Goal: Transaction & Acquisition: Book appointment/travel/reservation

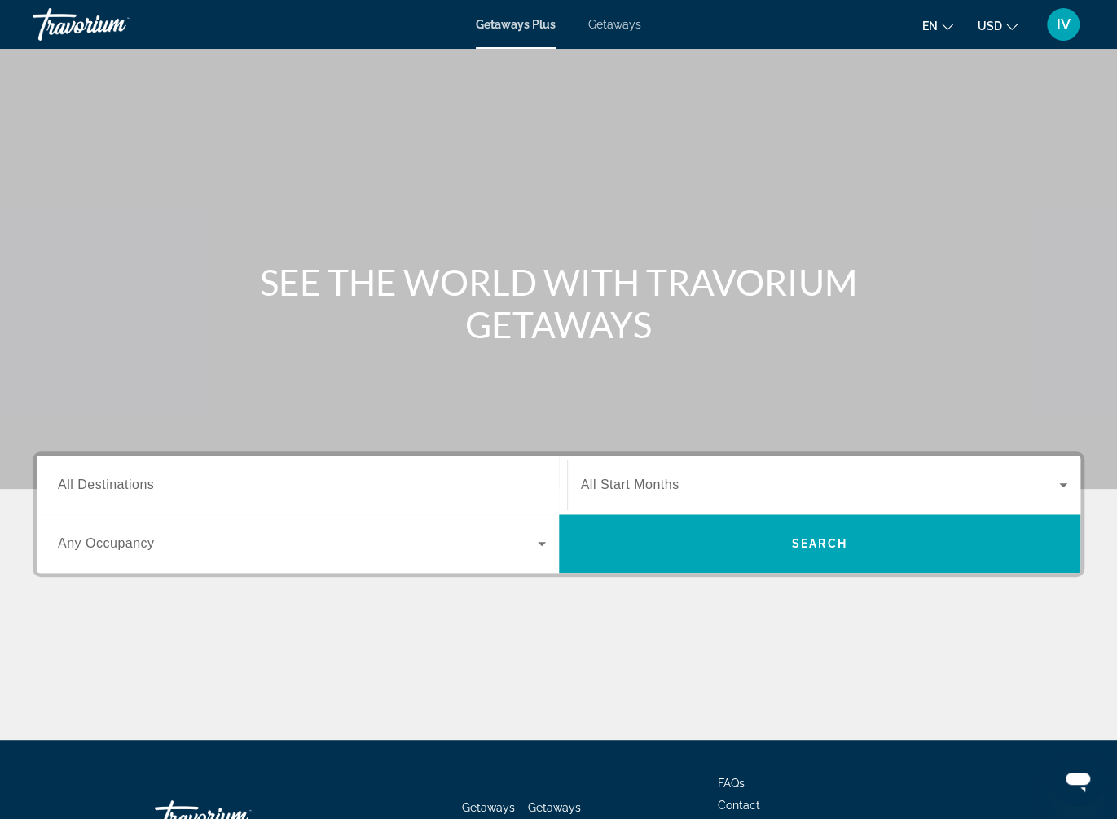
click at [608, 20] on span "Getaways" at bounding box center [614, 24] width 53 height 13
click at [382, 496] on div "Search widget" at bounding box center [302, 485] width 488 height 46
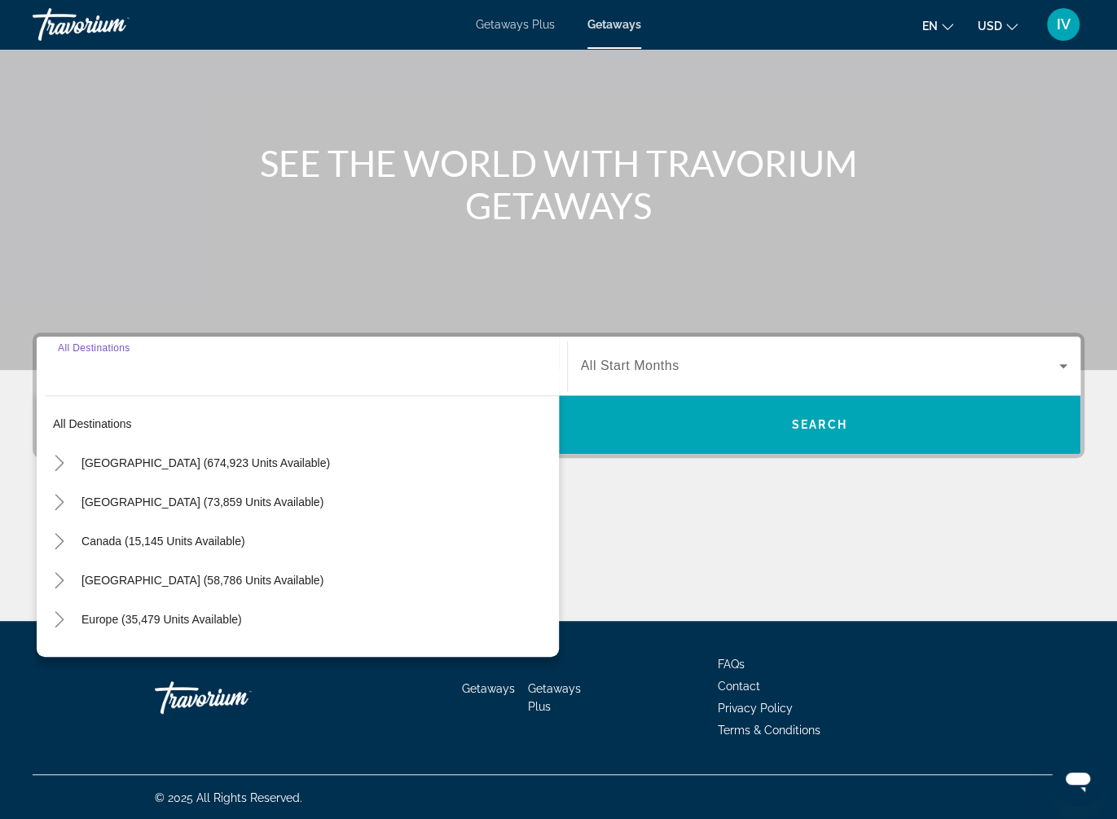
scroll to position [119, 0]
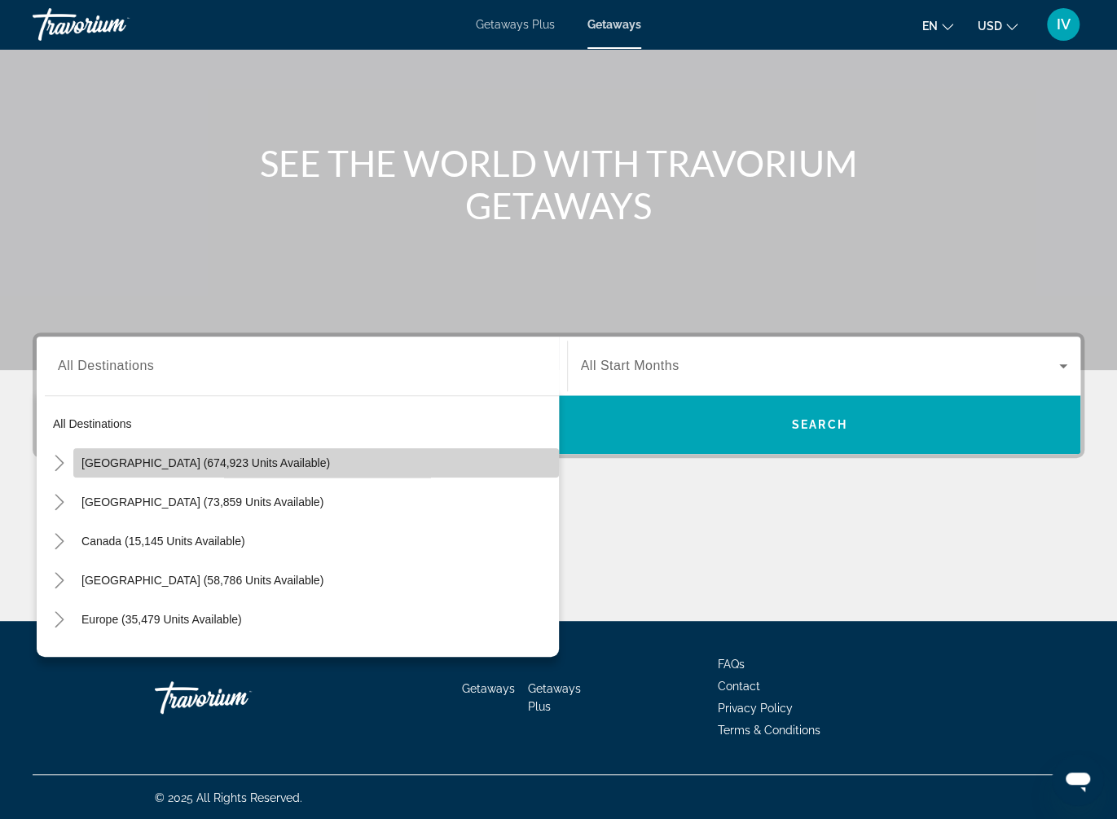
click at [288, 454] on span "Search widget" at bounding box center [316, 462] width 486 height 39
type input "**********"
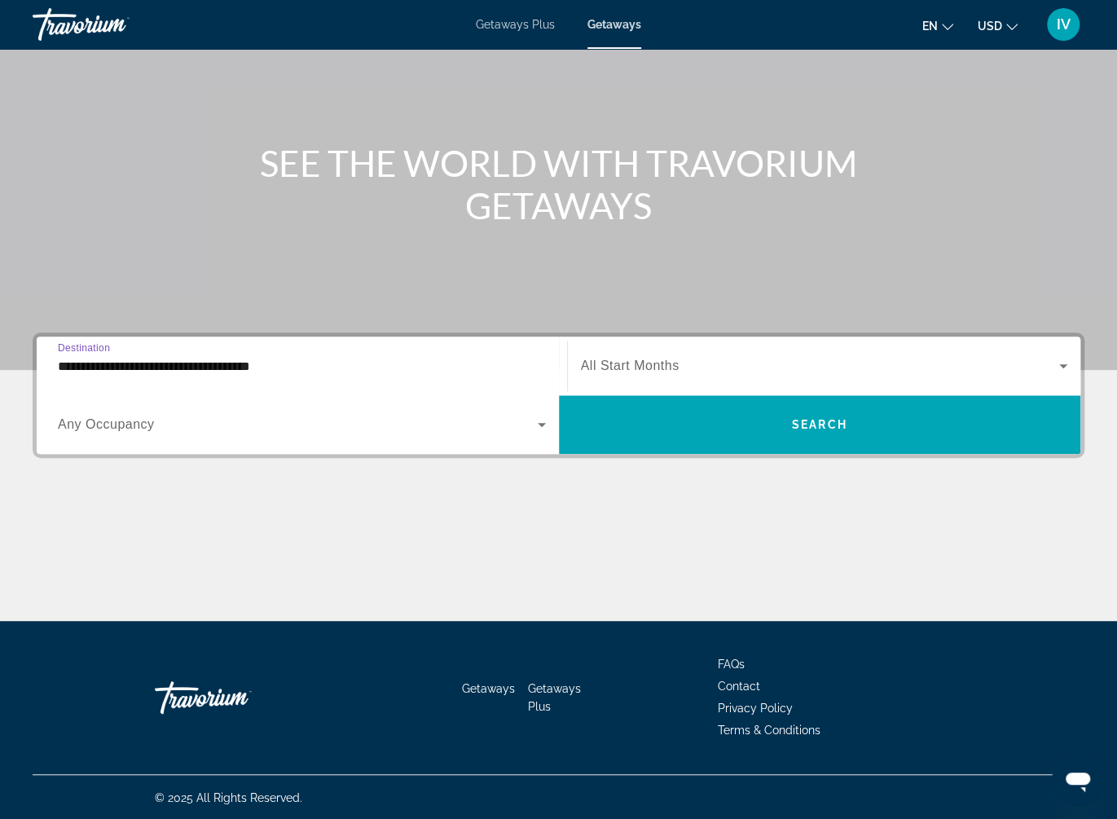
click at [757, 380] on div "Search widget" at bounding box center [824, 366] width 487 height 46
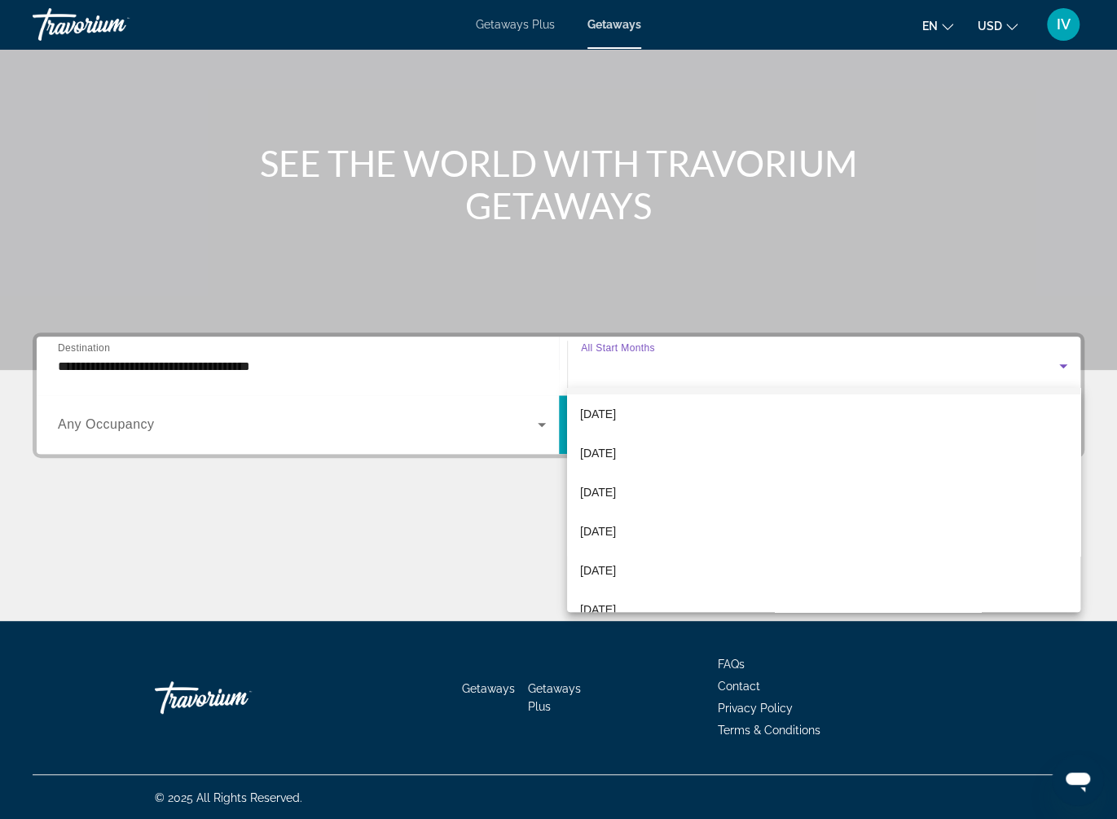
scroll to position [0, 0]
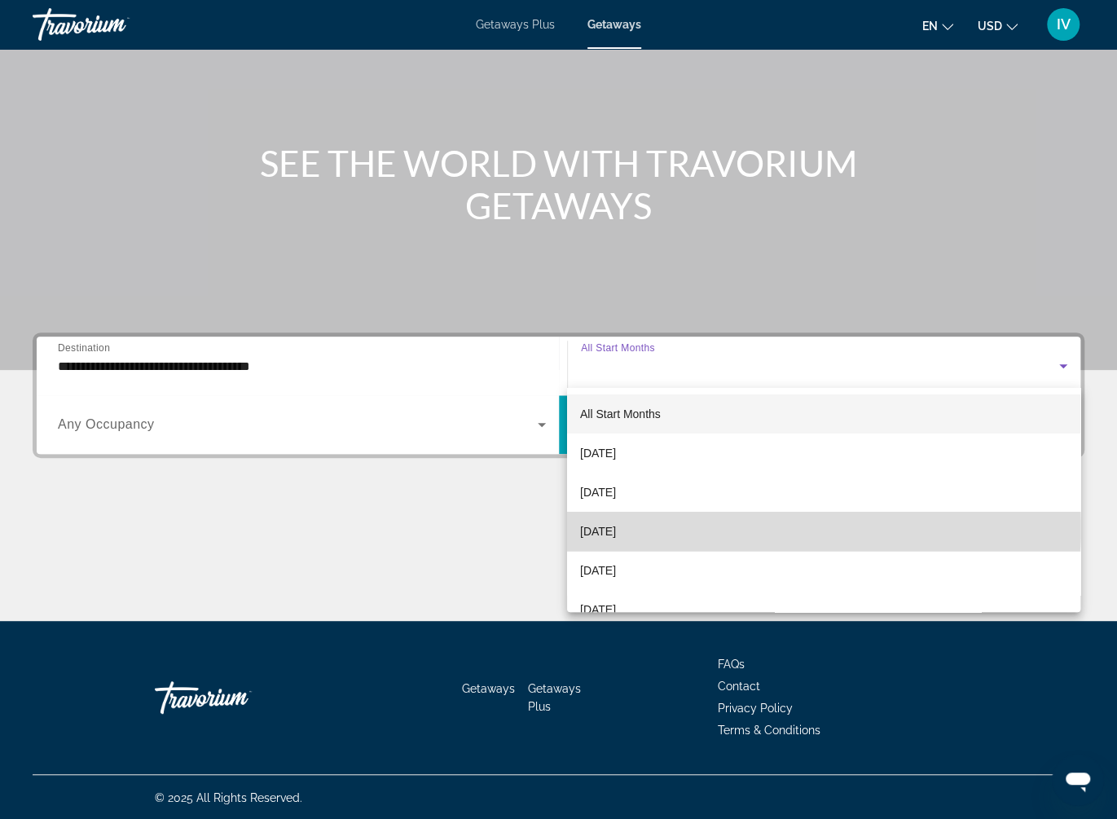
click at [693, 528] on mat-option "[DATE]" at bounding box center [823, 531] width 513 height 39
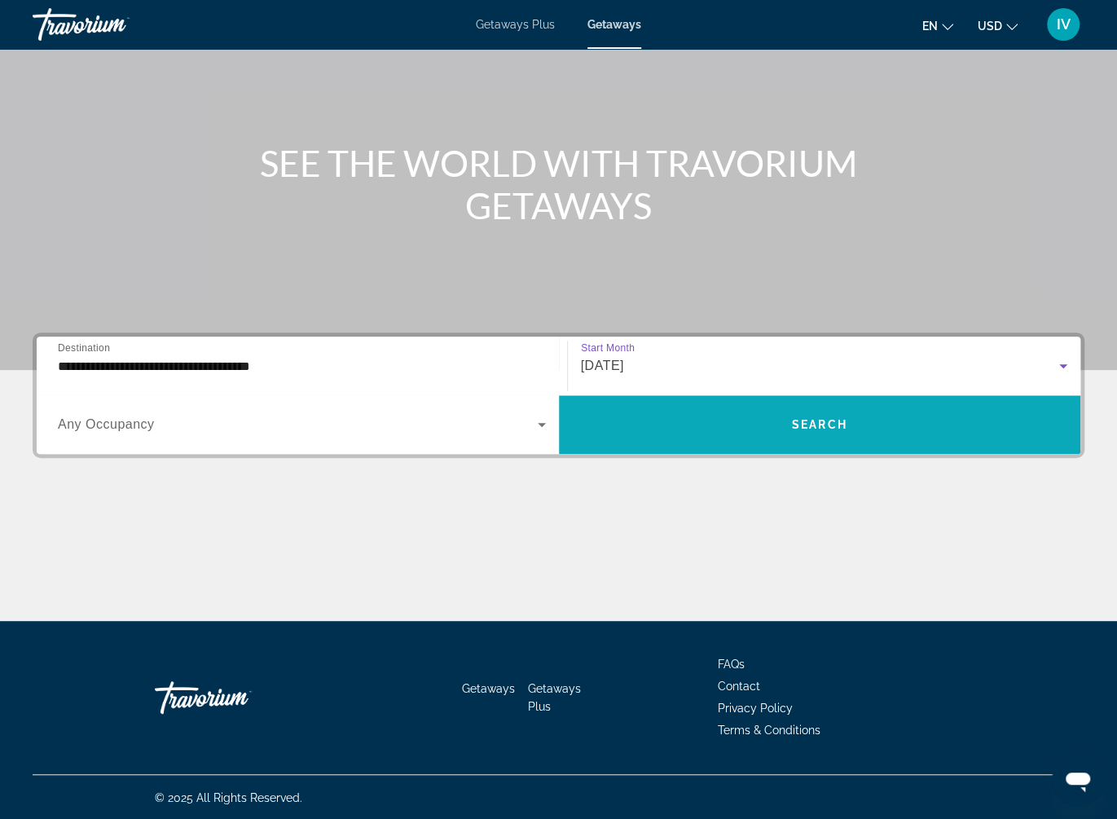
click at [736, 426] on span "Search widget" at bounding box center [820, 424] width 522 height 39
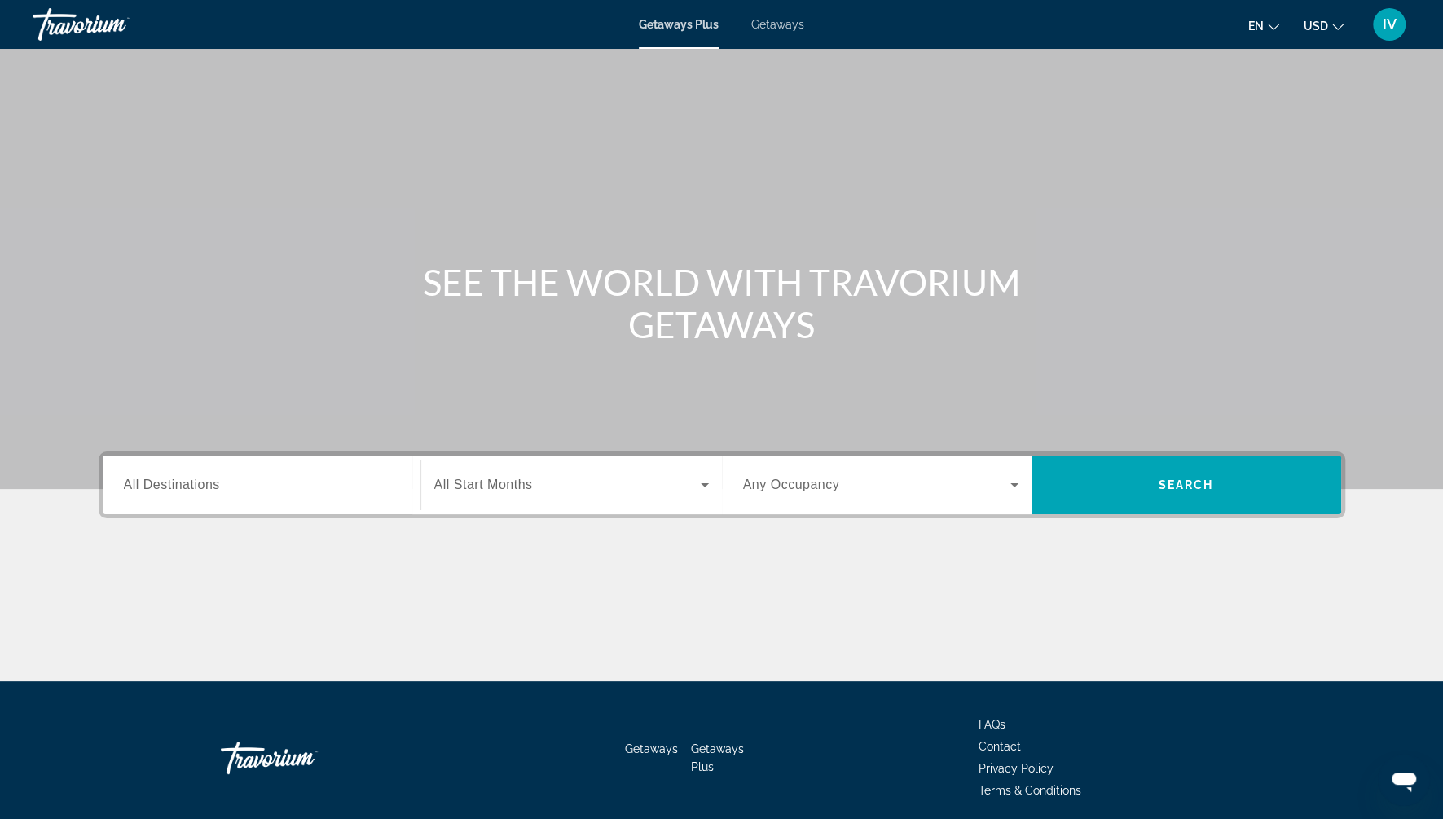
click at [789, 24] on span "Getaways" at bounding box center [777, 24] width 53 height 13
click at [223, 498] on div "Search widget" at bounding box center [261, 485] width 275 height 46
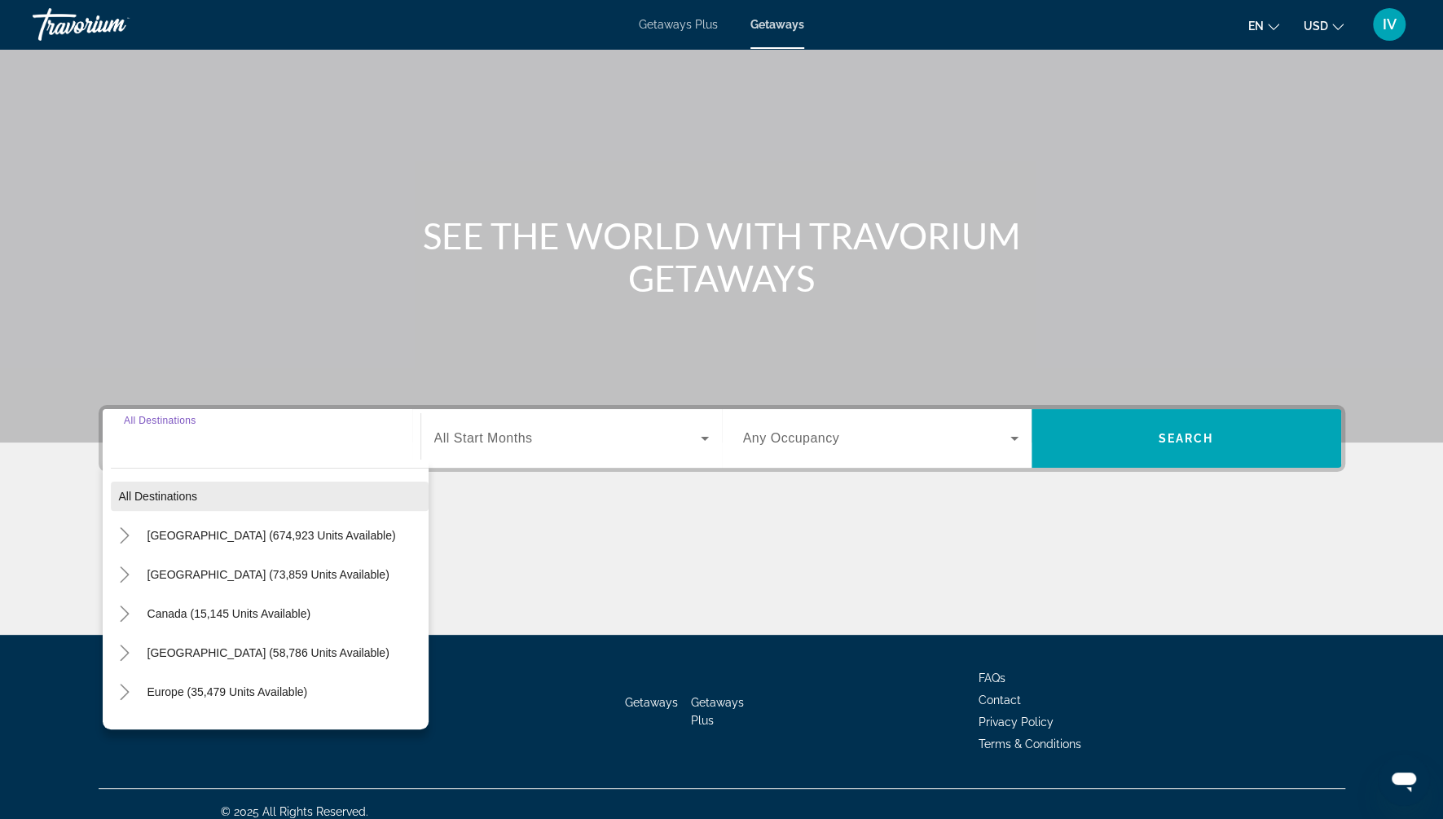
scroll to position [60, 0]
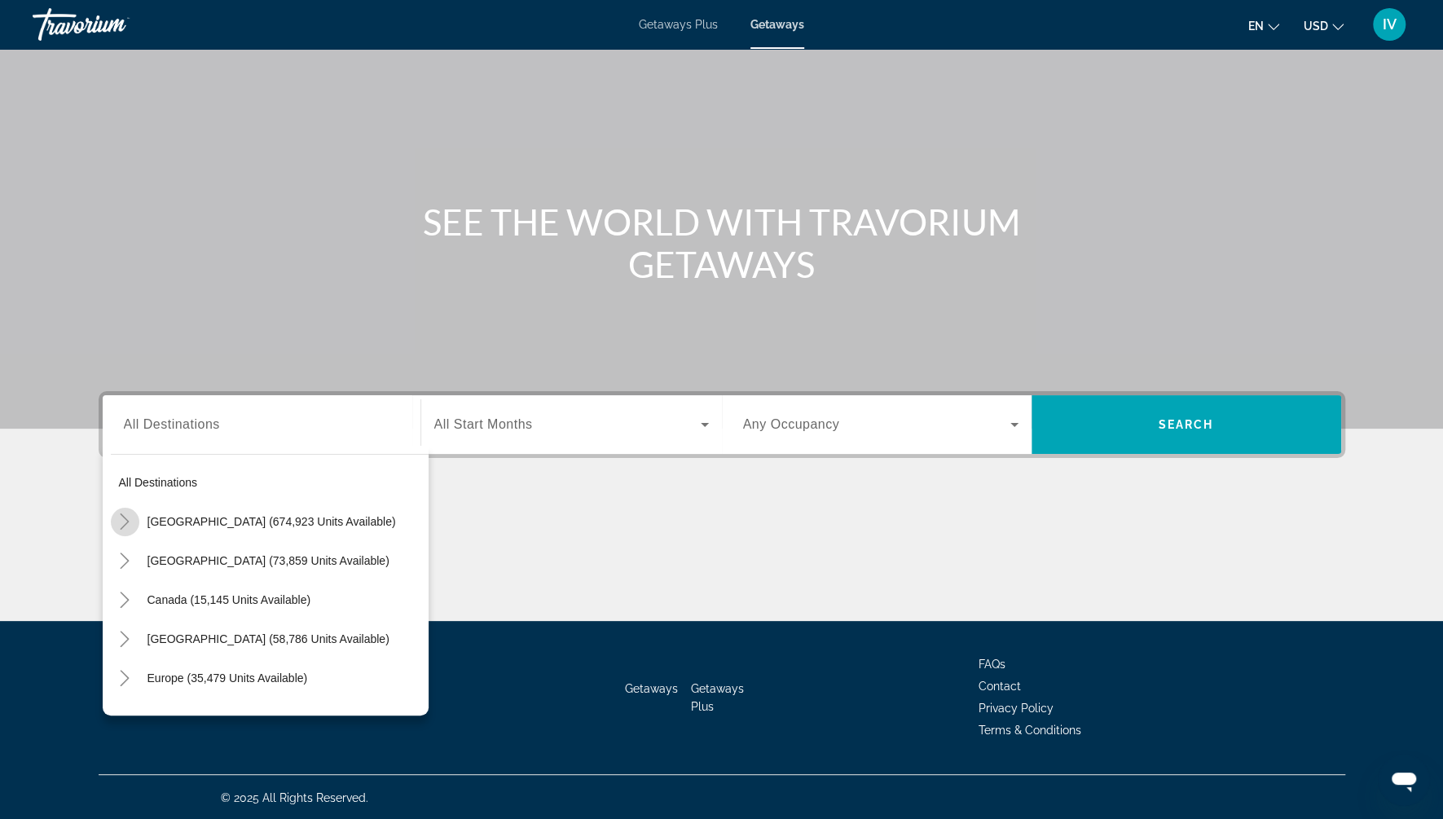
click at [134, 521] on mat-icon "Toggle United States (674,923 units available)" at bounding box center [125, 522] width 29 height 29
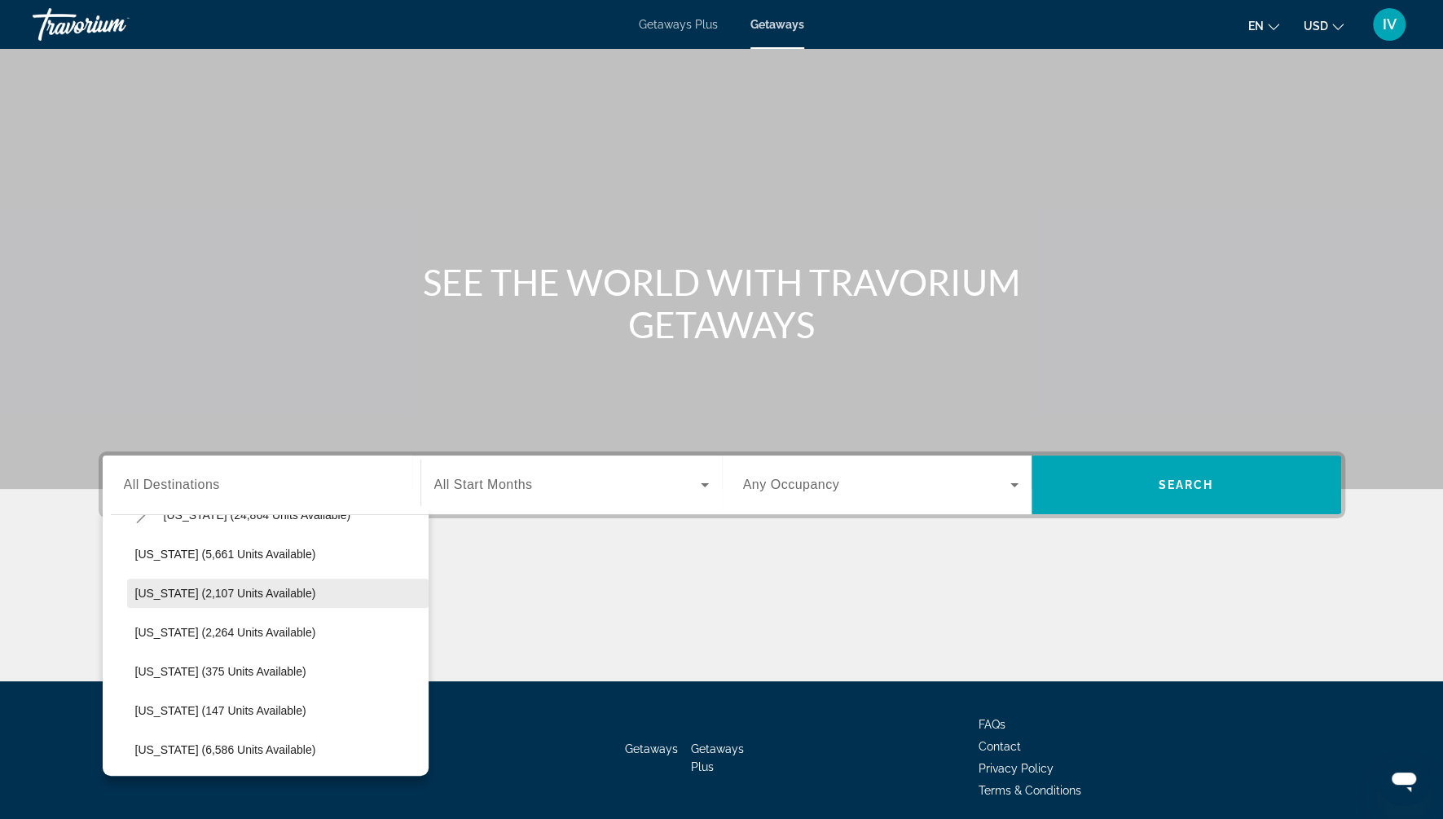
scroll to position [402, 0]
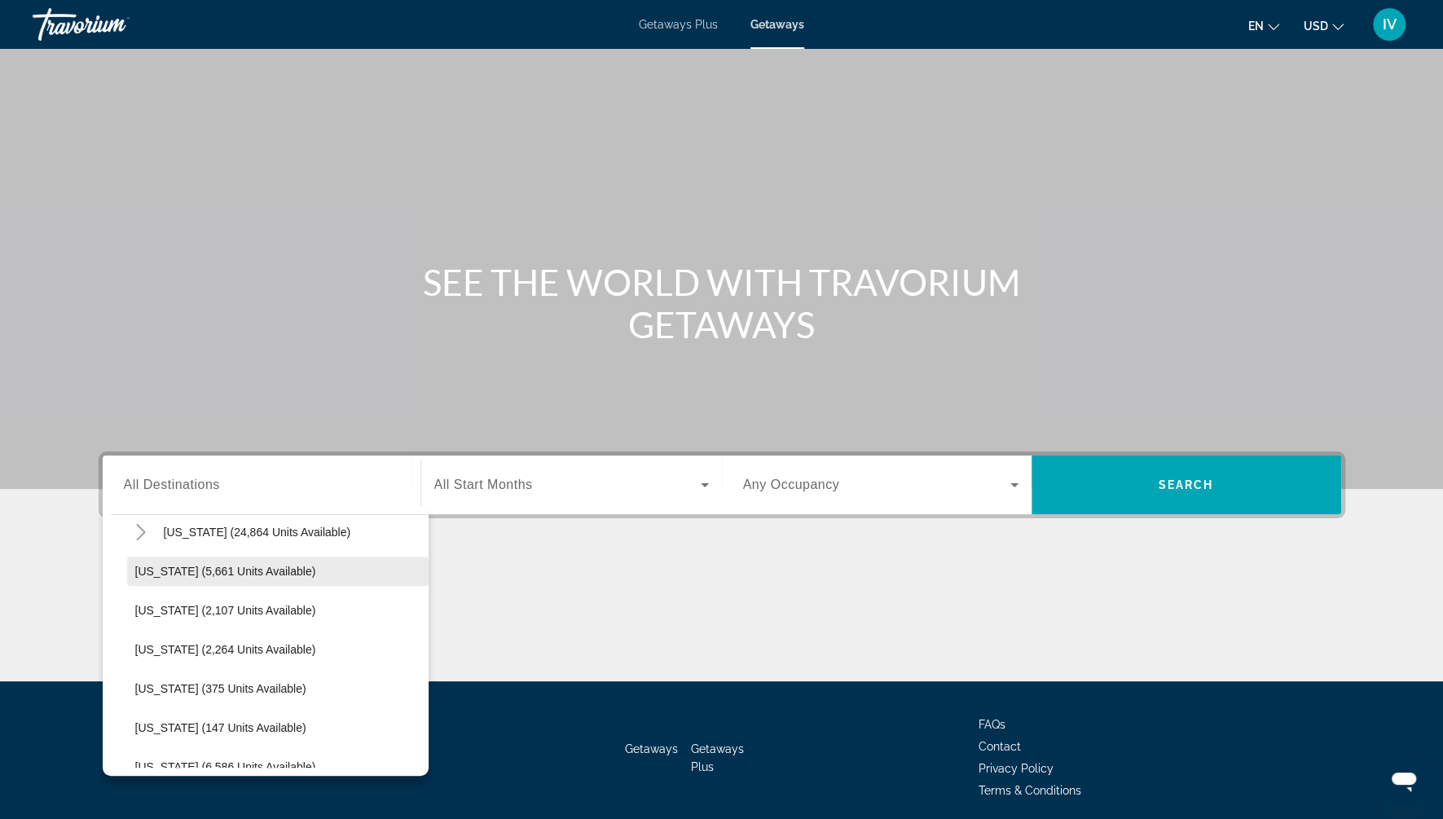
click at [238, 572] on span "Idaho (5,661 units available)" at bounding box center [225, 571] width 181 height 13
type input "**********"
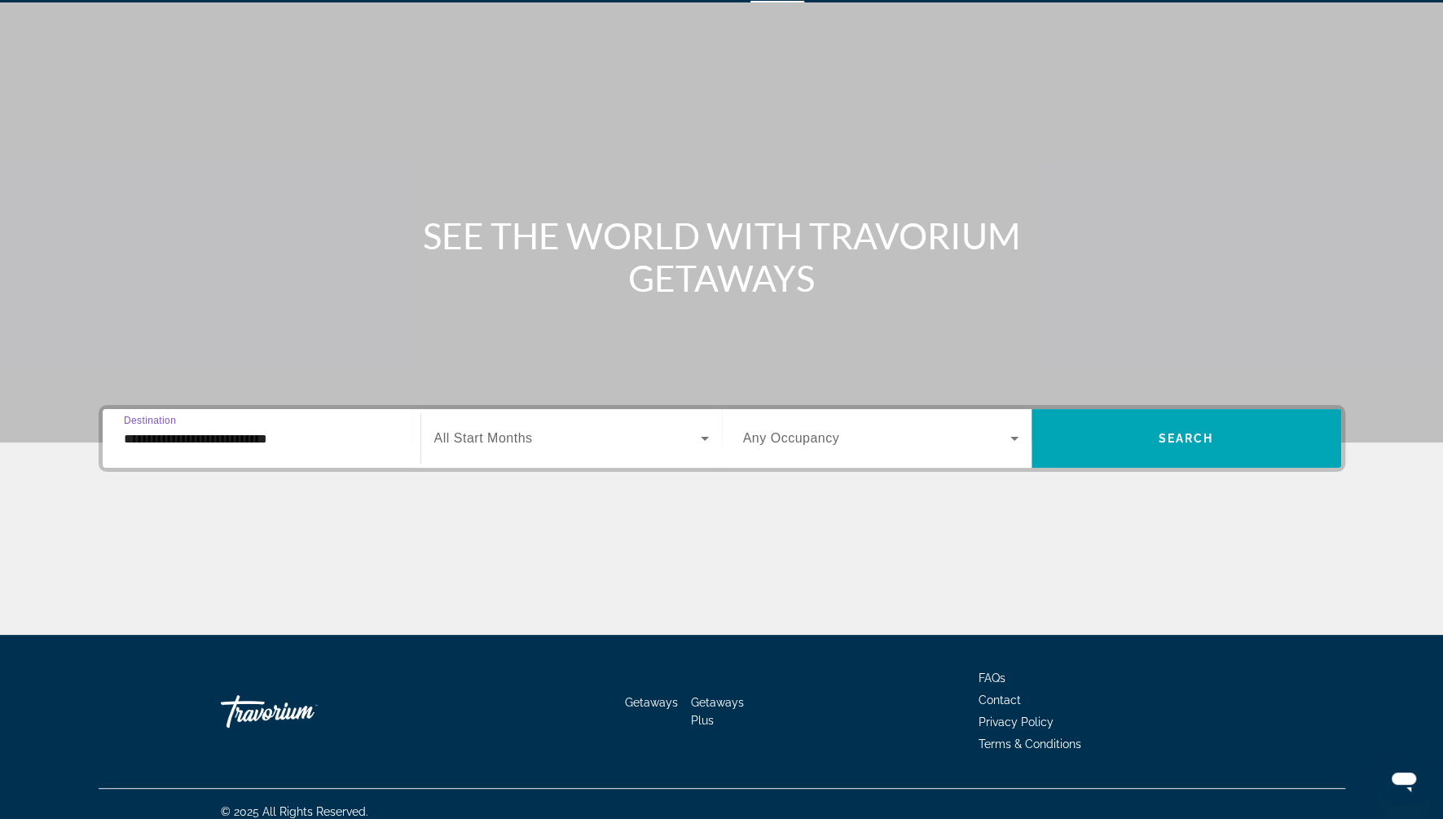
scroll to position [60, 0]
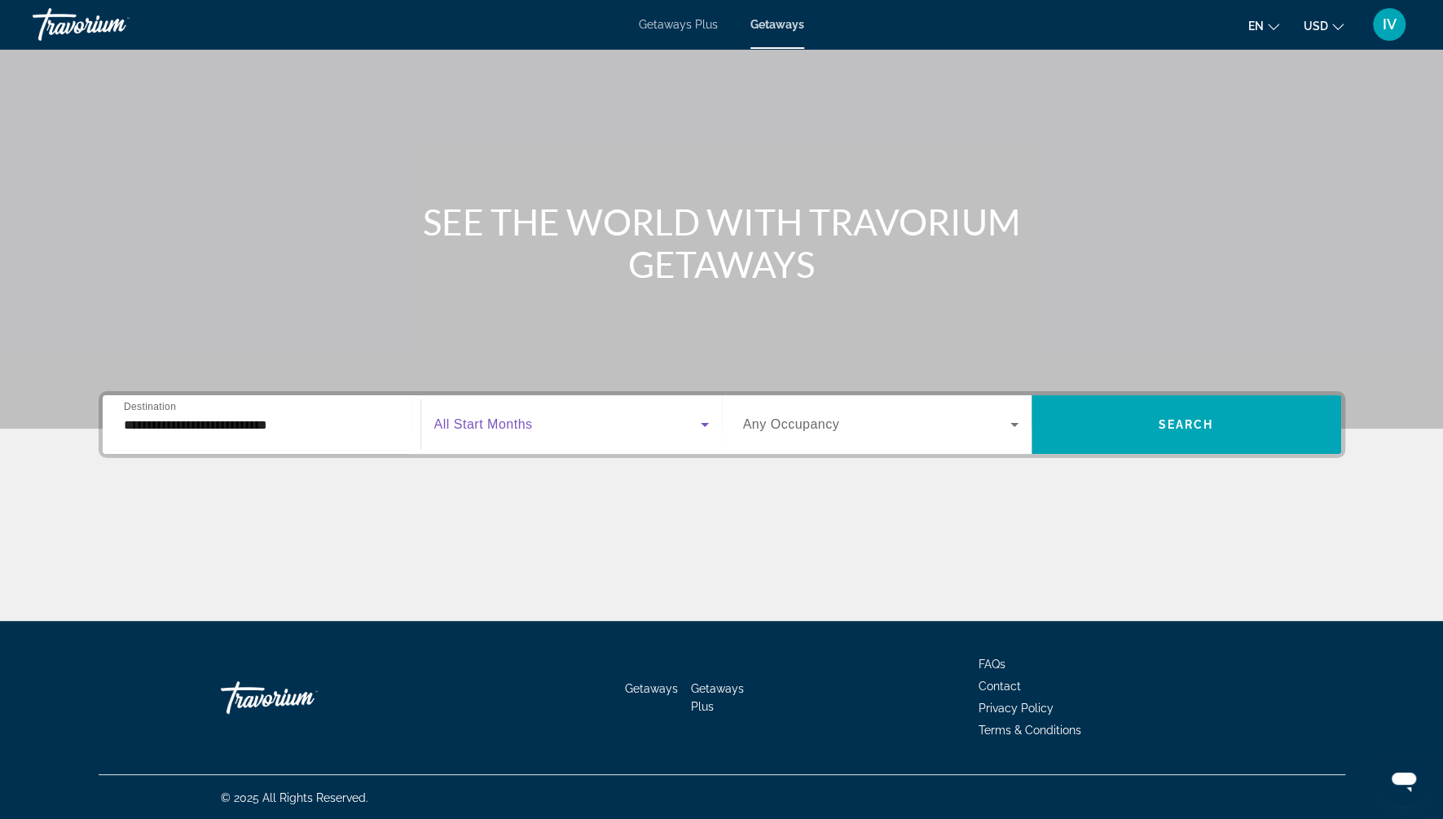
click at [677, 427] on span "Search widget" at bounding box center [567, 425] width 266 height 20
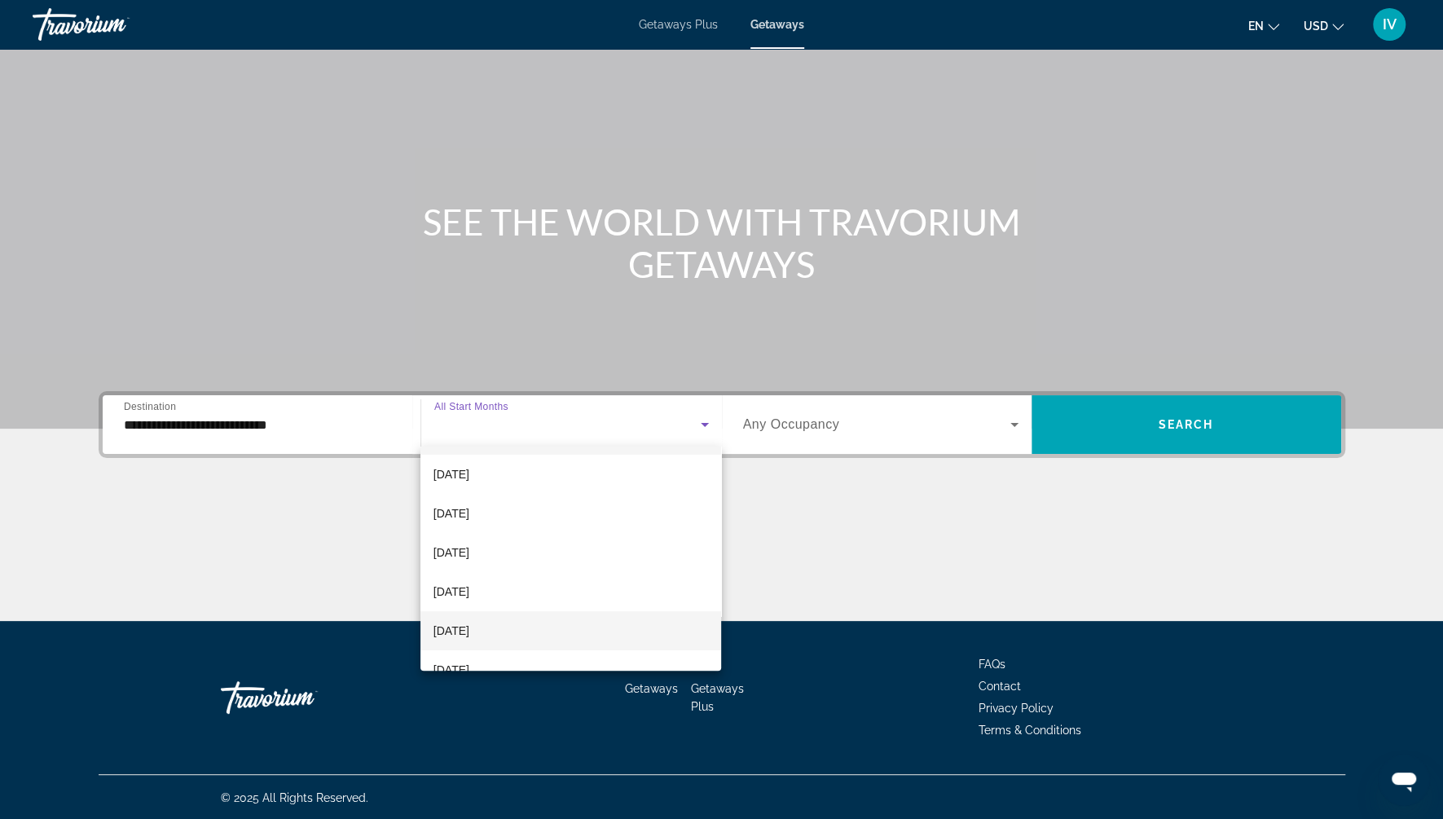
scroll to position [42, 0]
click at [469, 547] on span "[DATE]" at bounding box center [451, 548] width 36 height 20
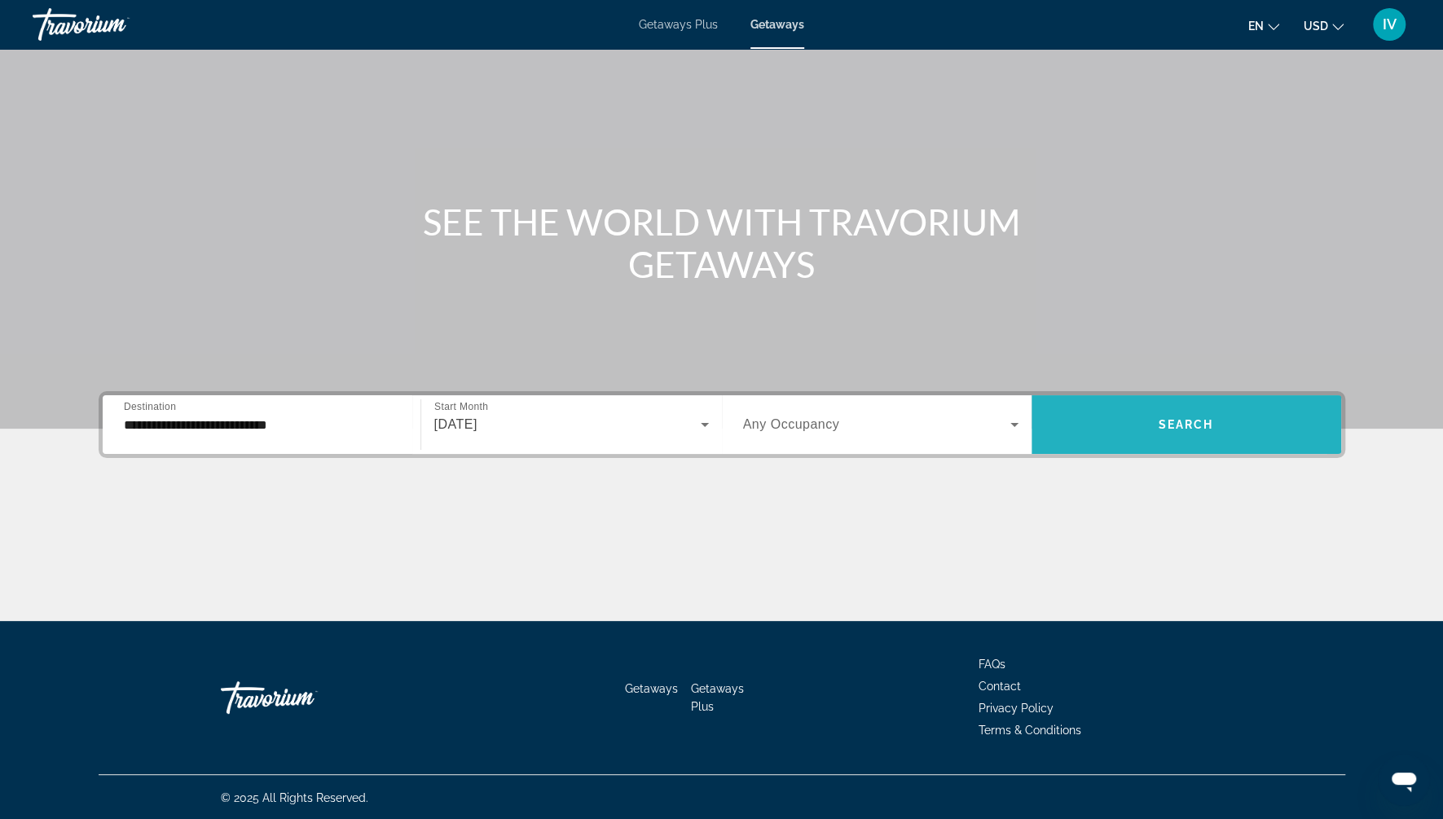
click at [1128, 432] on span "Search widget" at bounding box center [1186, 424] width 310 height 39
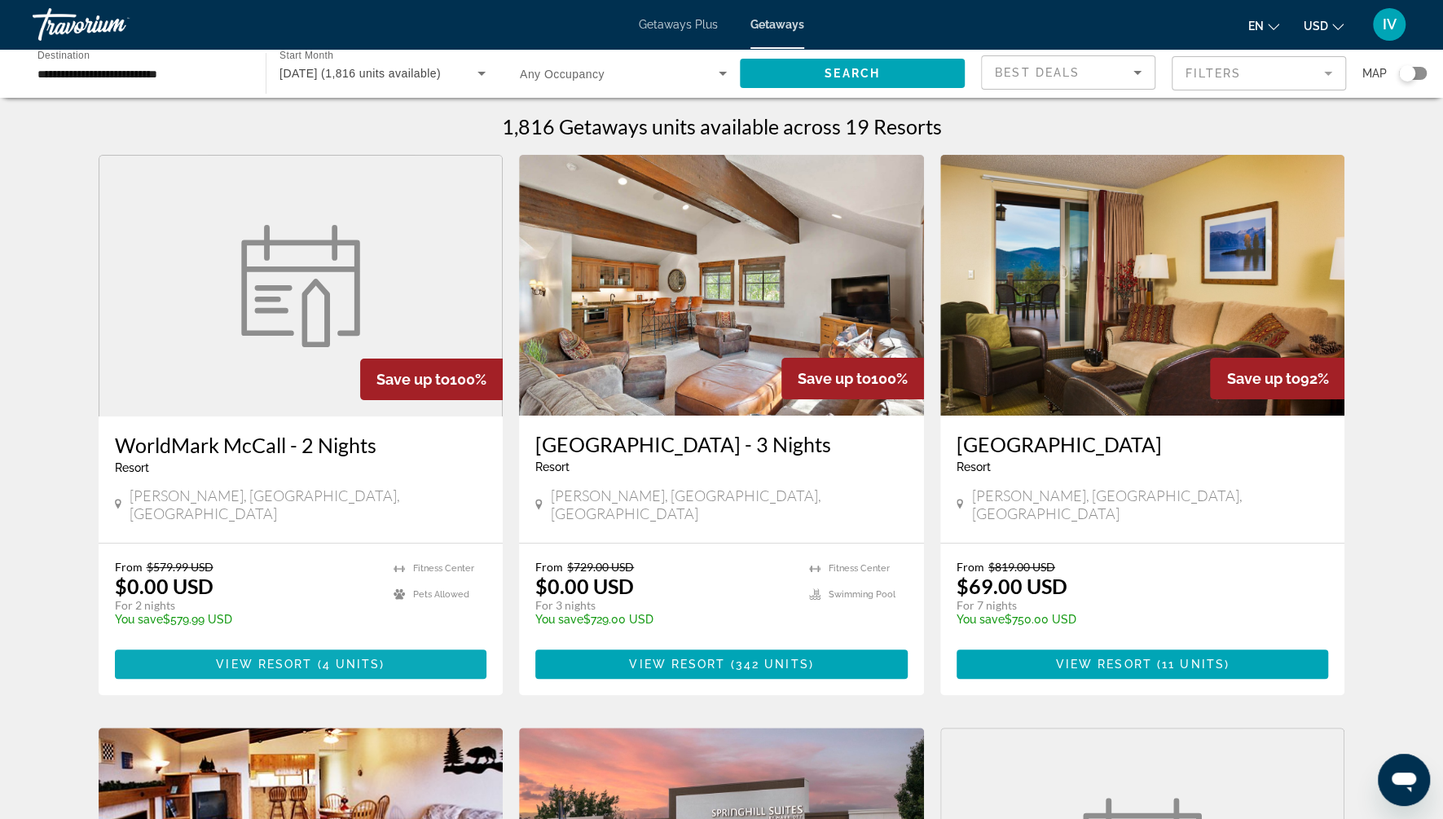
click at [297, 657] on span "View Resort" at bounding box center [264, 663] width 96 height 13
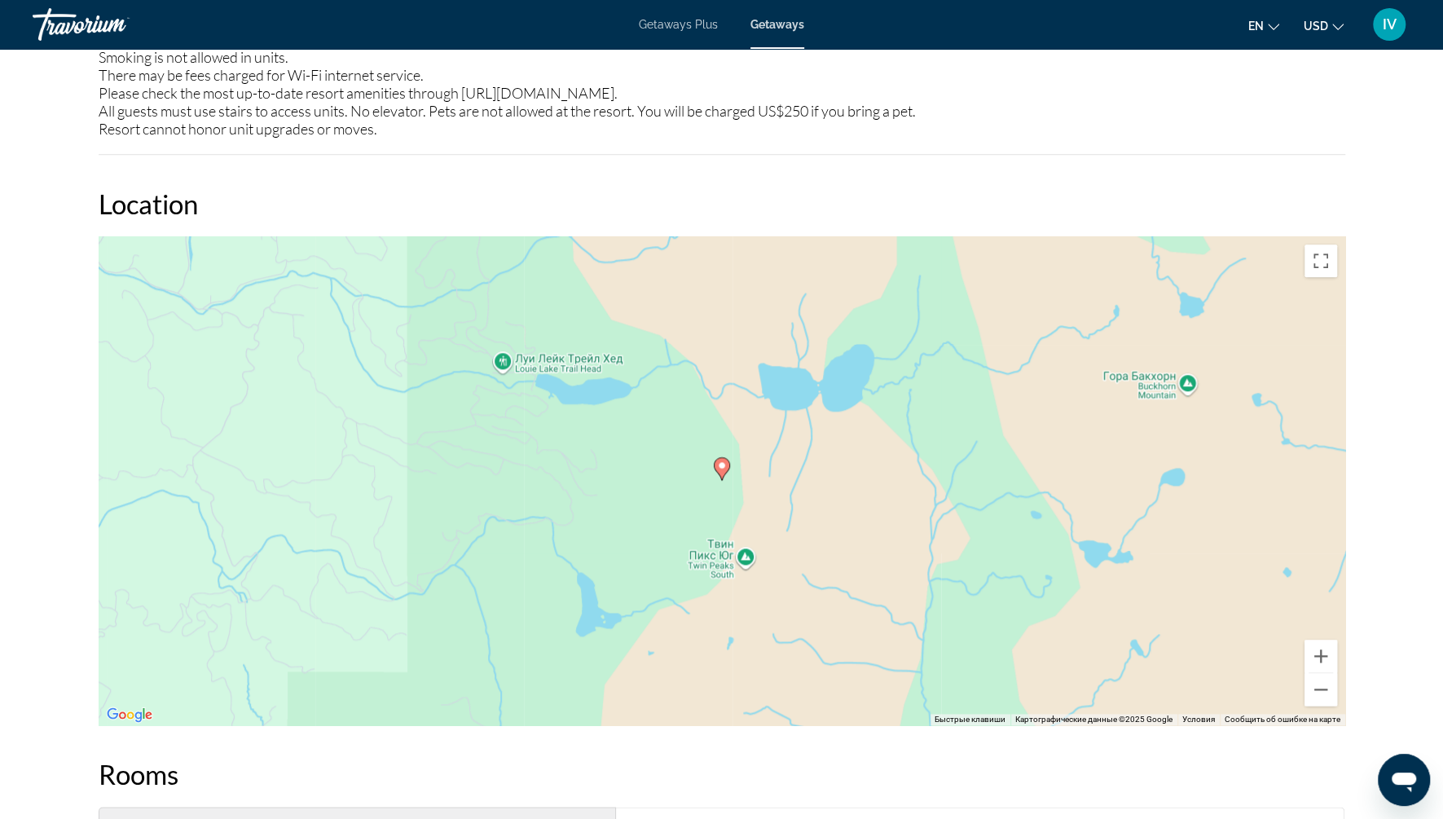
scroll to position [1370, 0]
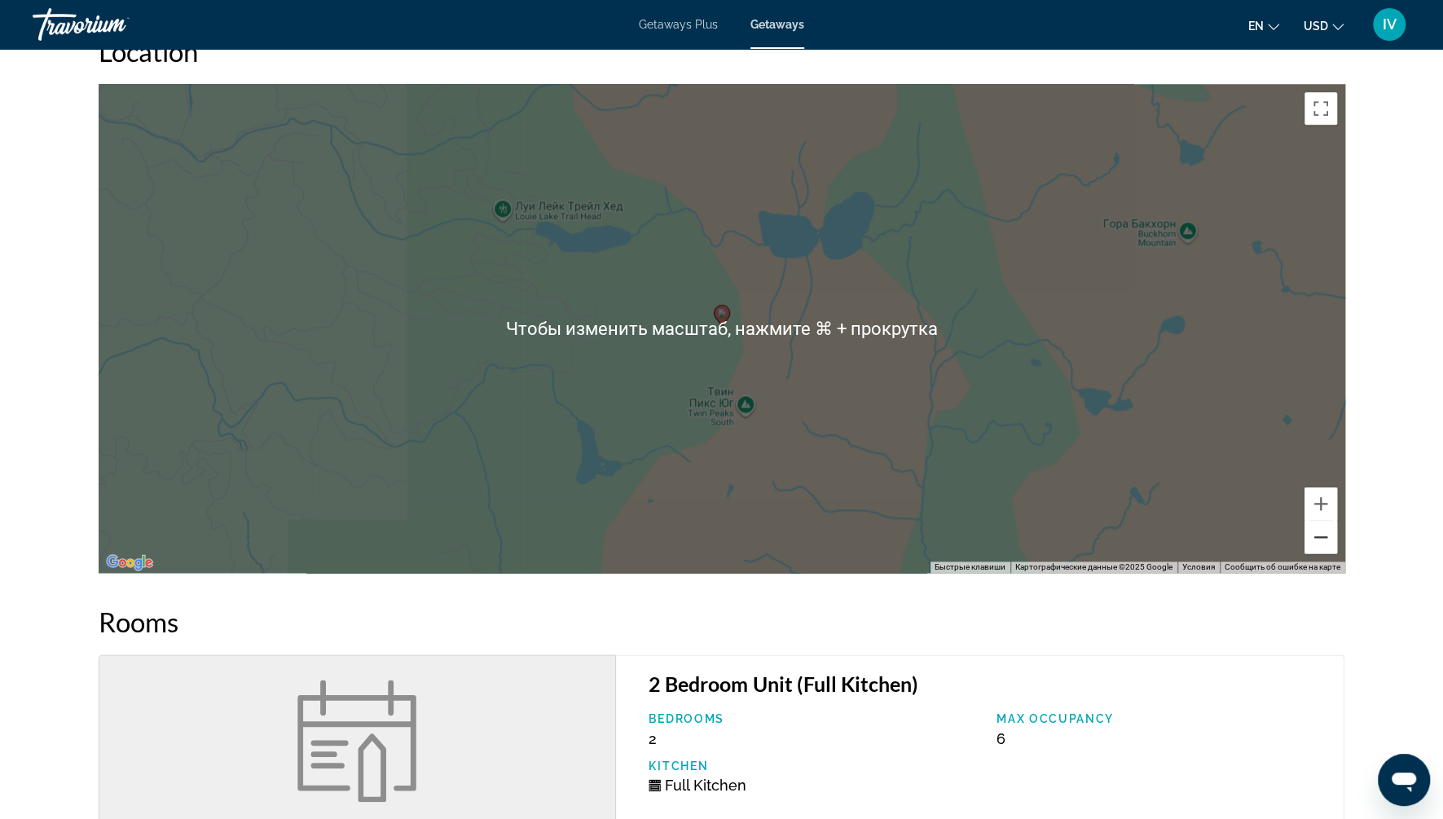
click at [1321, 521] on button "Уменьшить" at bounding box center [1320, 537] width 33 height 33
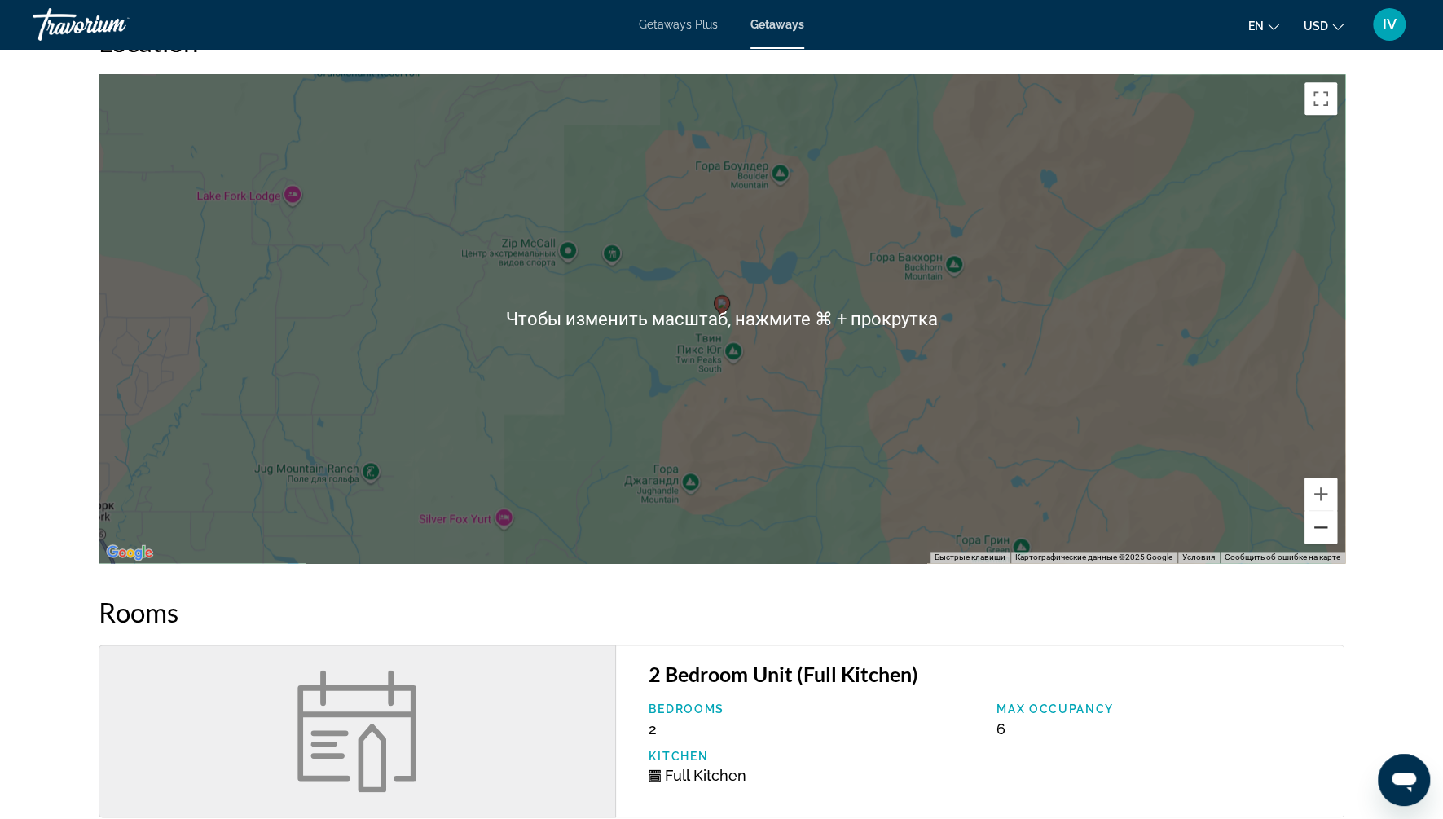
click at [1321, 521] on button "Уменьшить" at bounding box center [1320, 527] width 33 height 33
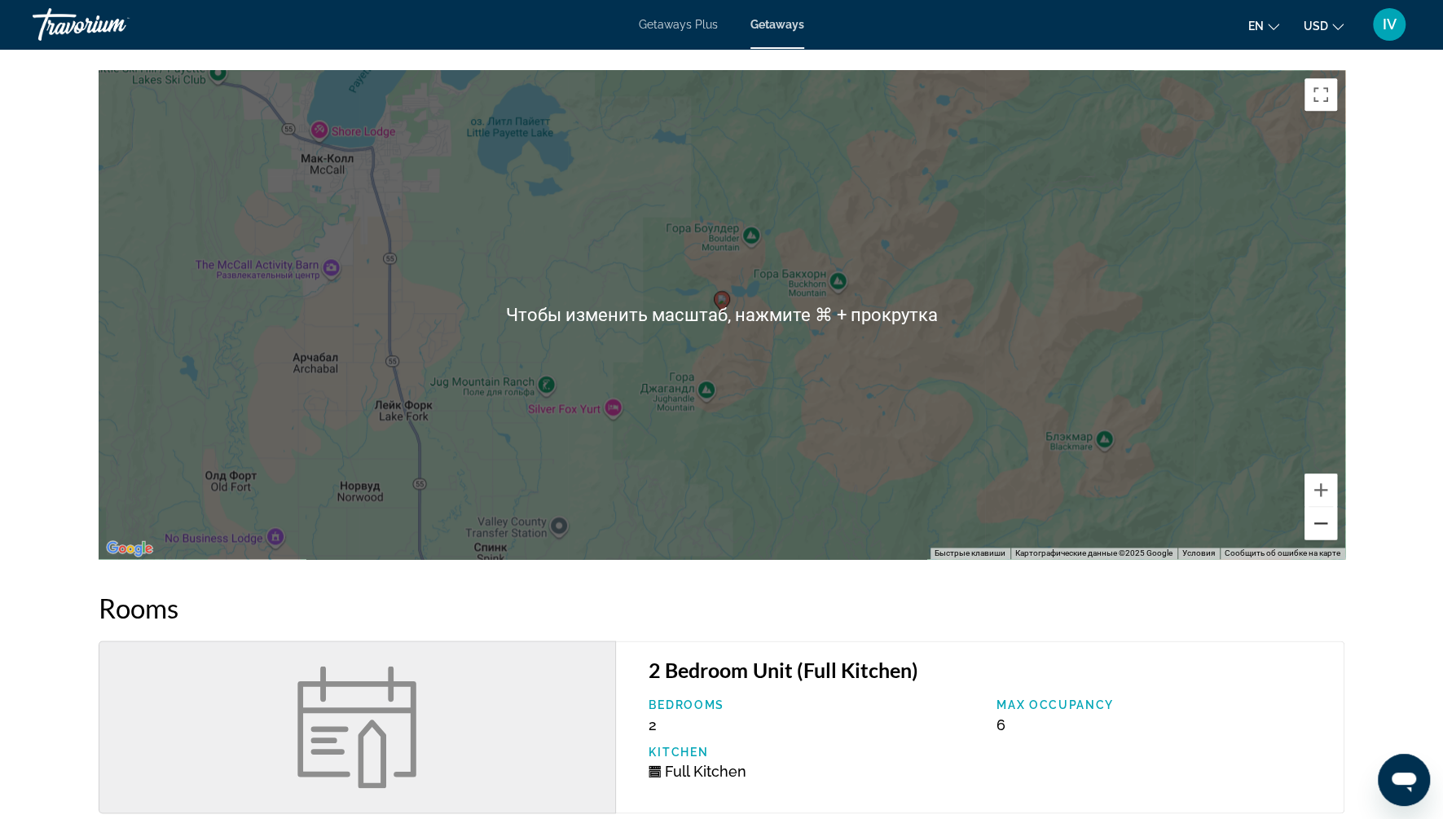
click at [1321, 521] on div "Чтобы активировать перетаскивание с помощью клавиатуры, нажмите Alt + Ввод. Пос…" at bounding box center [722, 314] width 1246 height 489
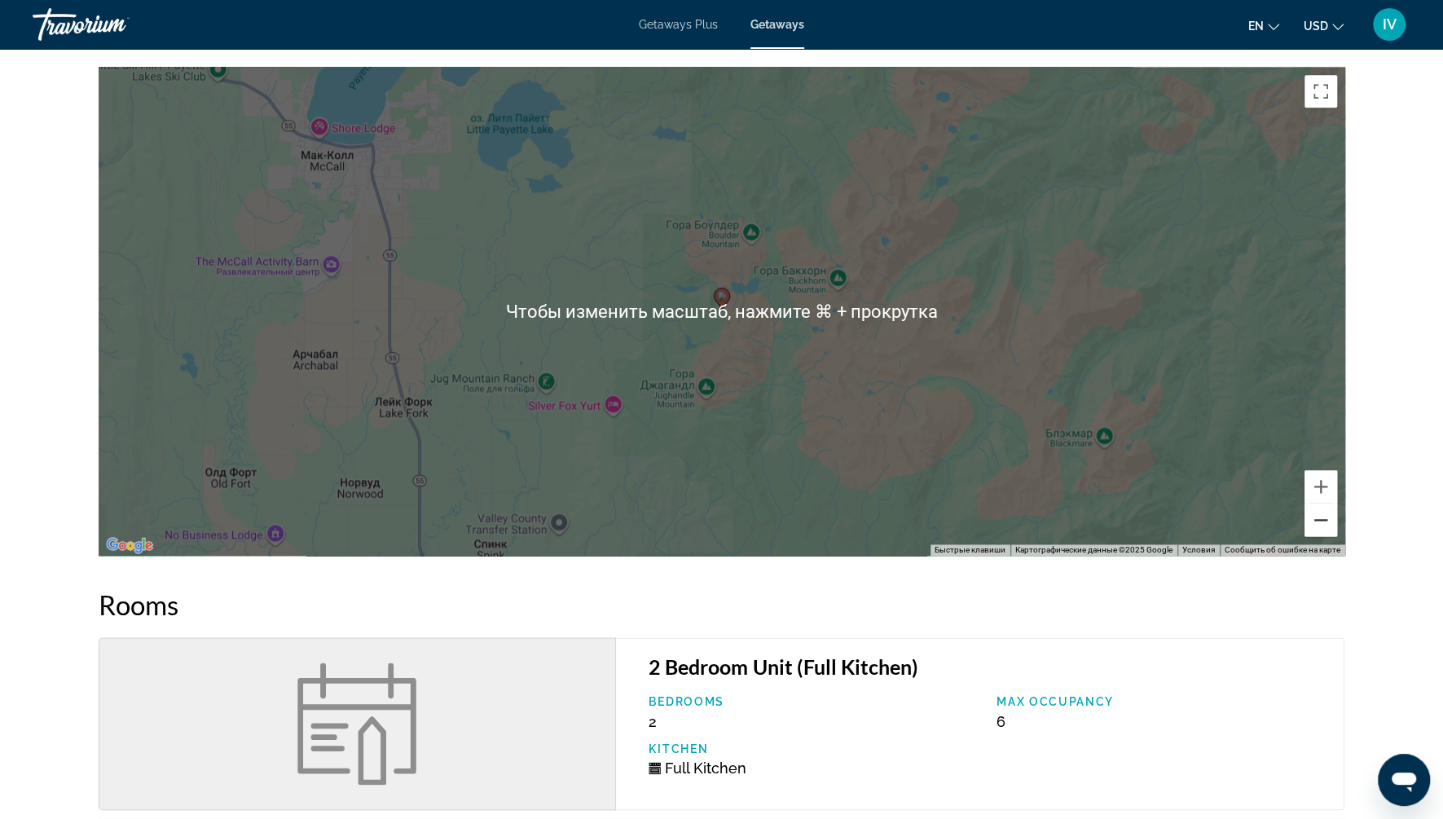
scroll to position [1378, 0]
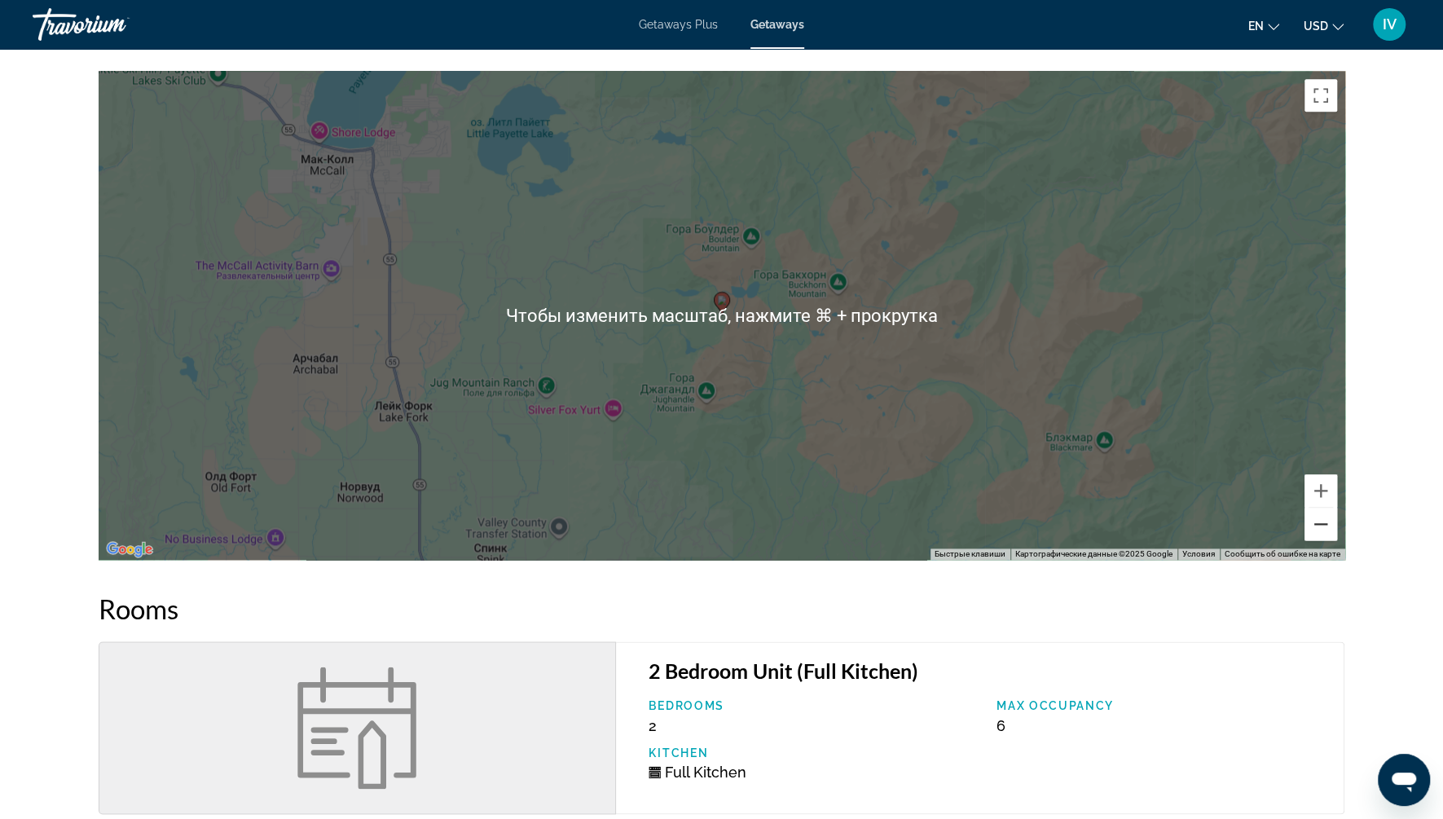
click at [1324, 508] on button "Уменьшить" at bounding box center [1320, 524] width 33 height 33
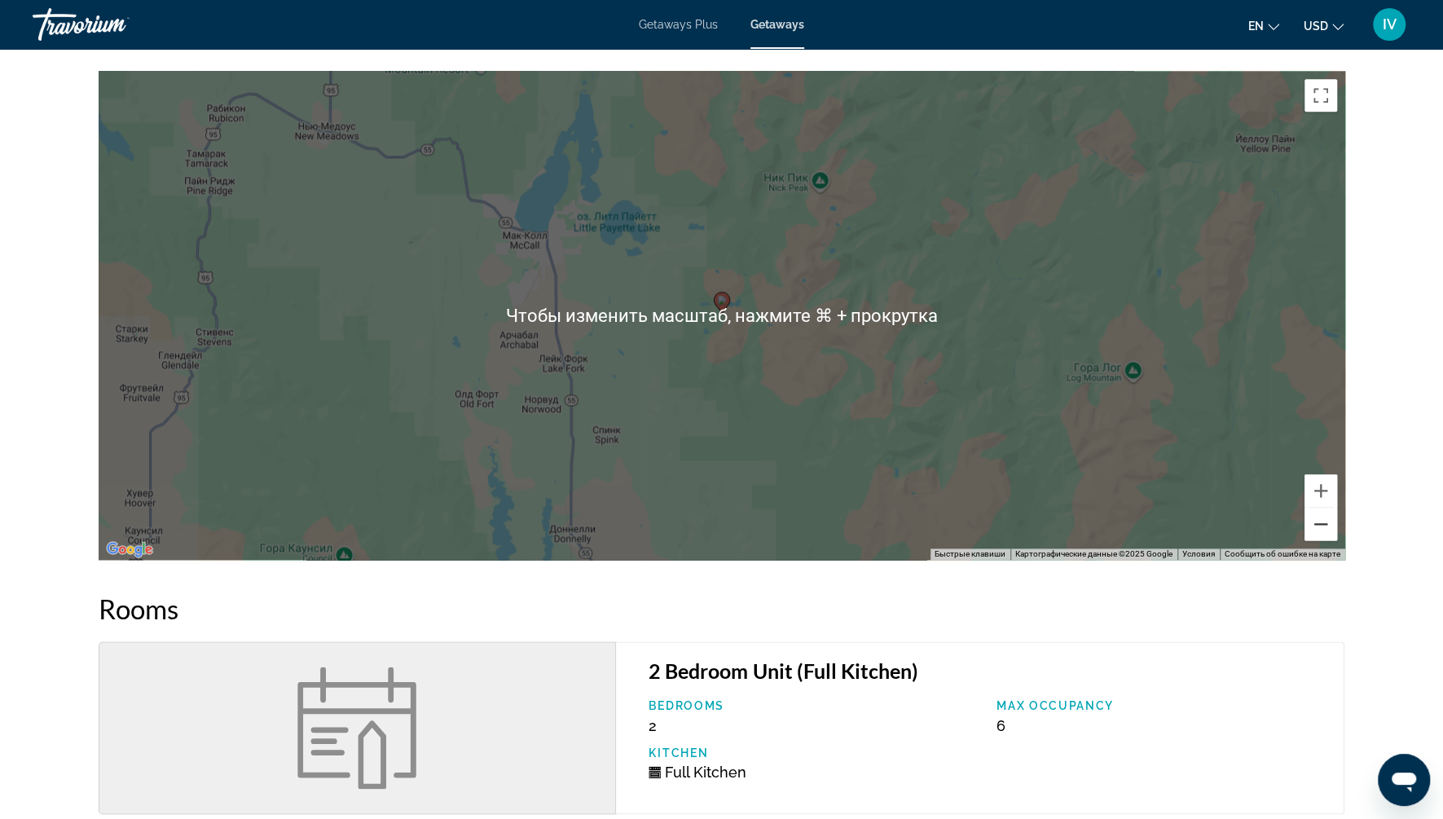
click at [1324, 508] on button "Уменьшить" at bounding box center [1320, 524] width 33 height 33
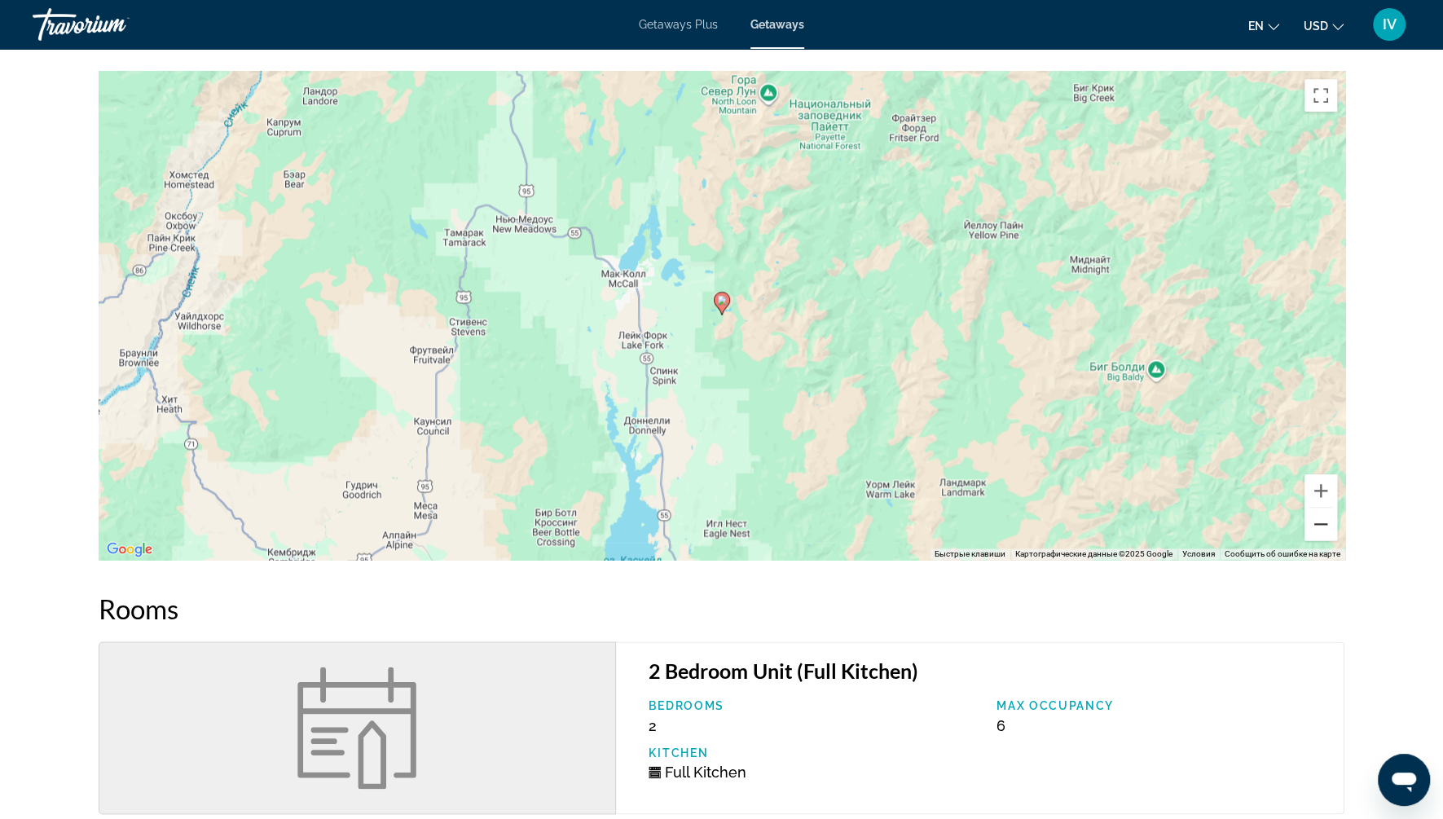
click at [1324, 508] on button "Уменьшить" at bounding box center [1320, 524] width 33 height 33
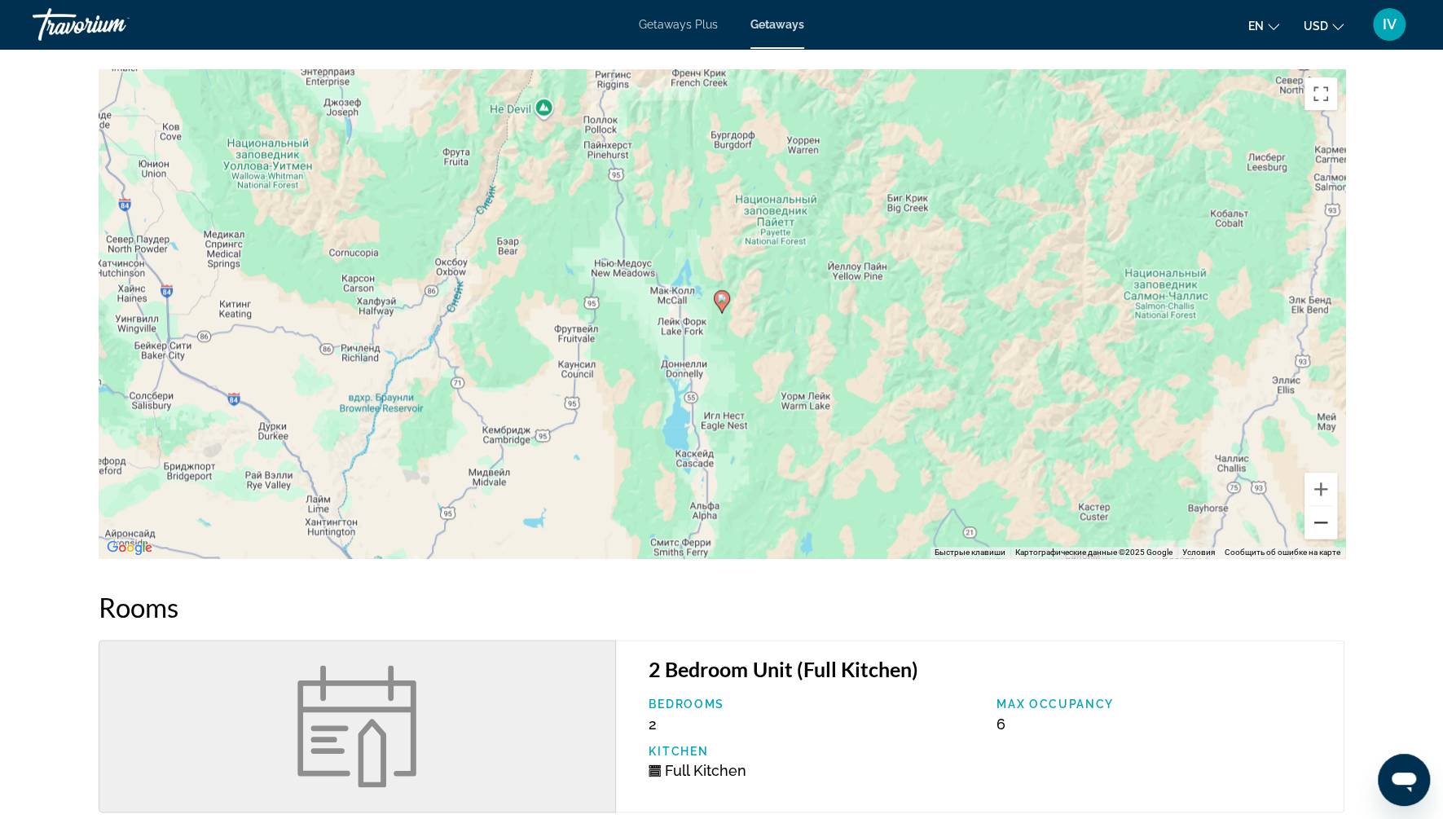
click at [1324, 506] on button "Уменьшить" at bounding box center [1320, 522] width 33 height 33
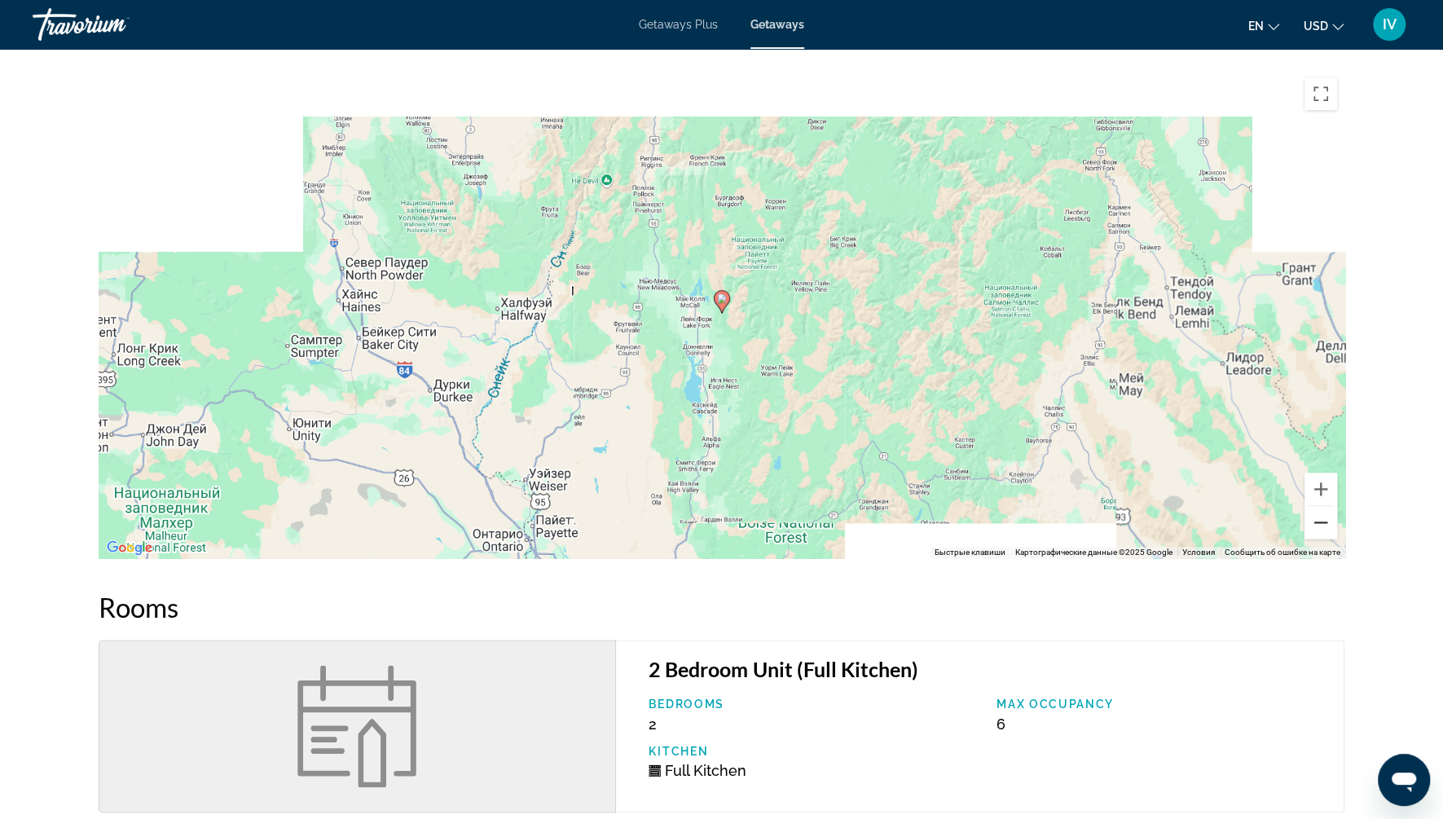
scroll to position [1382, 0]
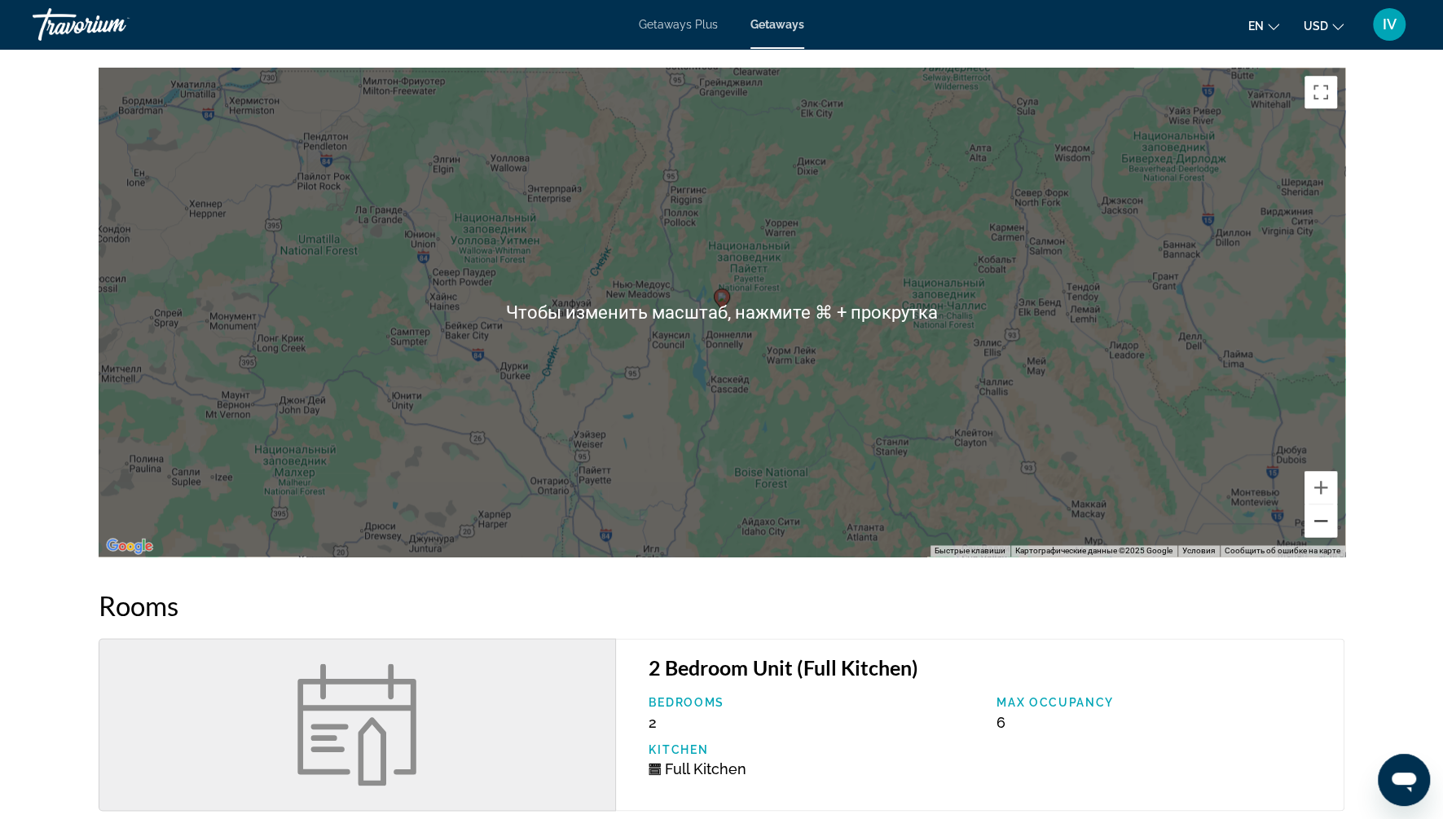
click at [1324, 506] on button "Уменьшить" at bounding box center [1320, 520] width 33 height 33
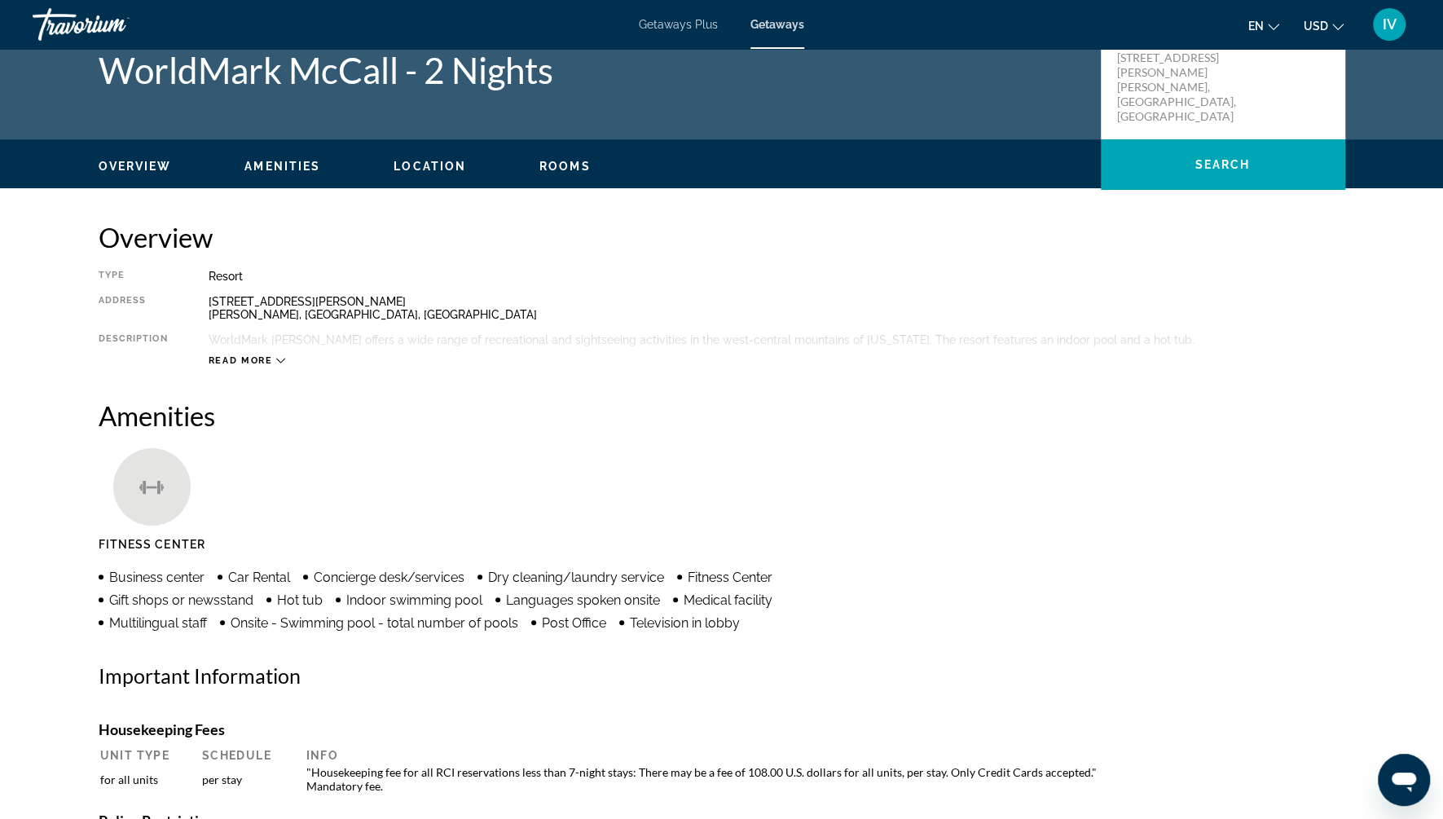
scroll to position [0, 0]
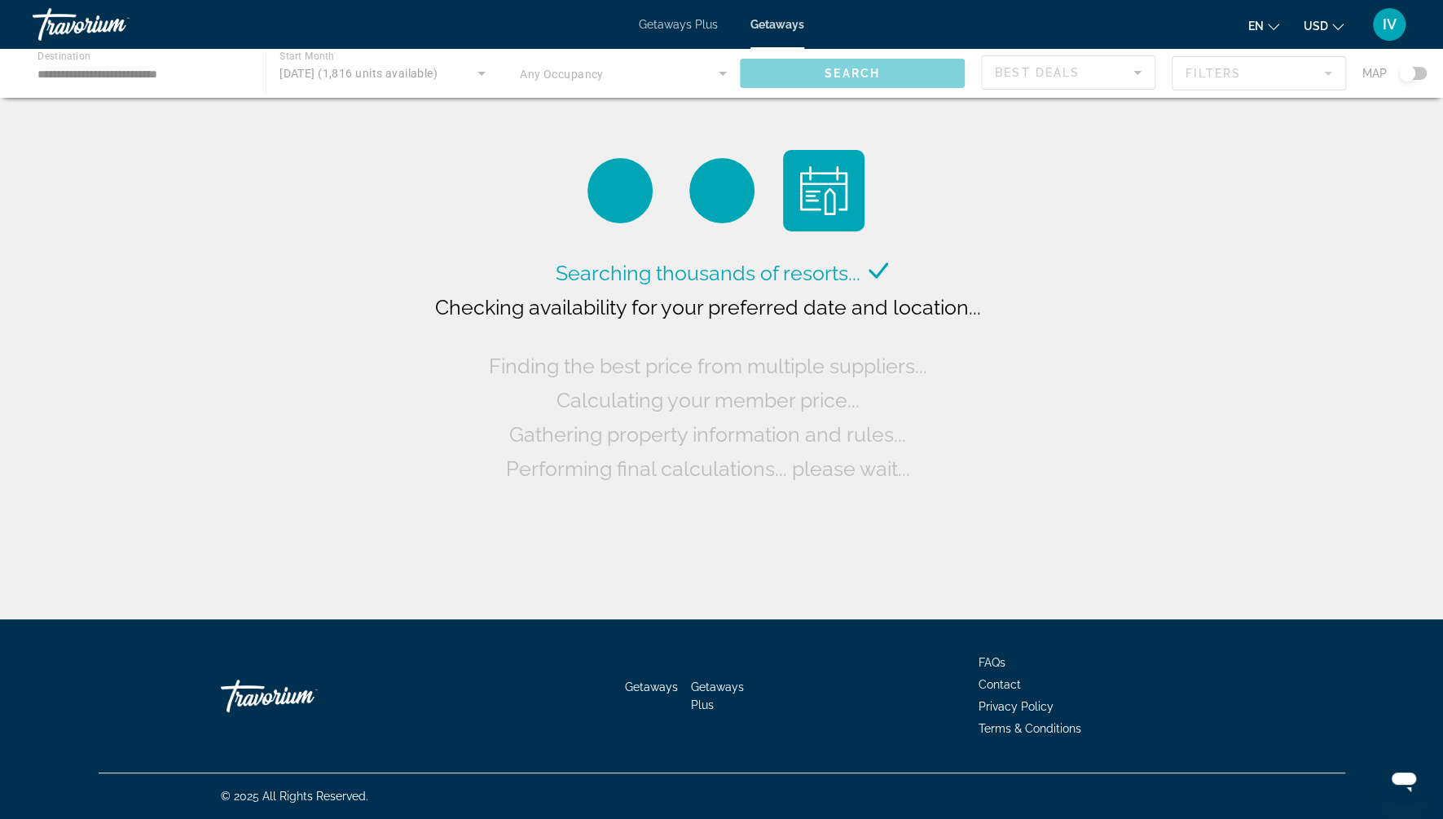
click at [1202, 81] on div "Main content" at bounding box center [721, 73] width 1443 height 49
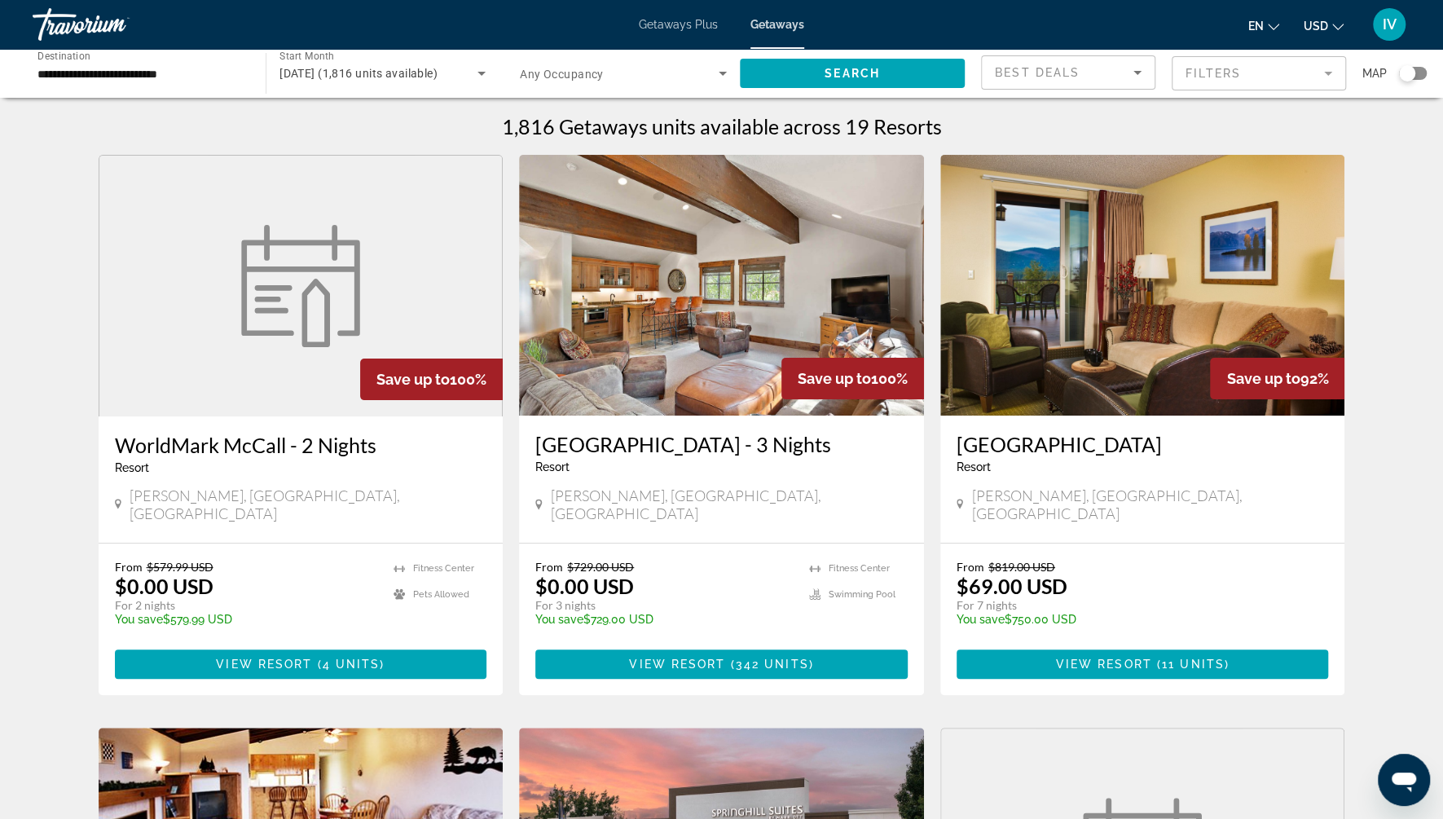
click at [1131, 72] on icon "Sort by" at bounding box center [1138, 73] width 20 height 20
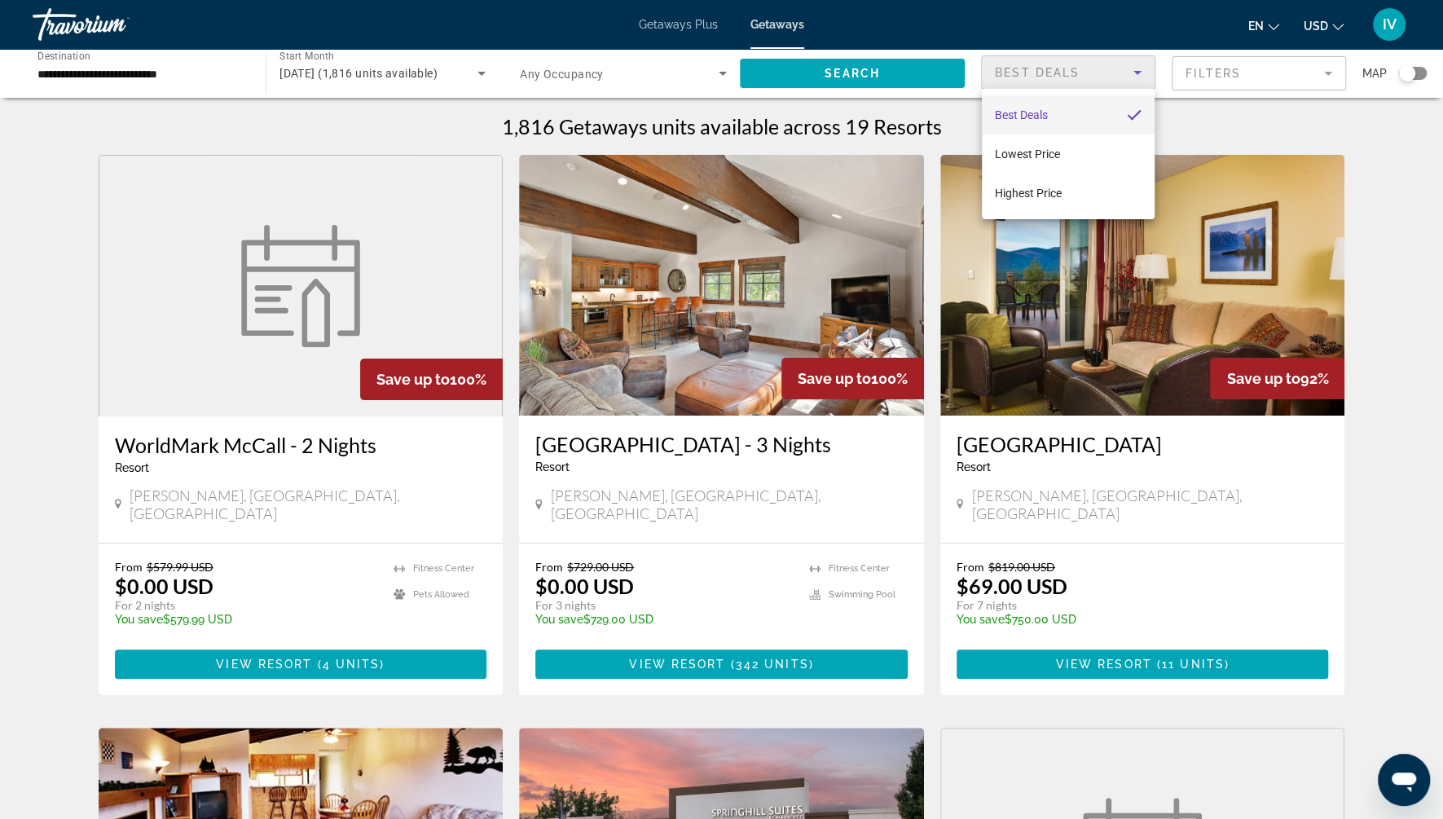
click at [1200, 86] on div at bounding box center [721, 409] width 1443 height 819
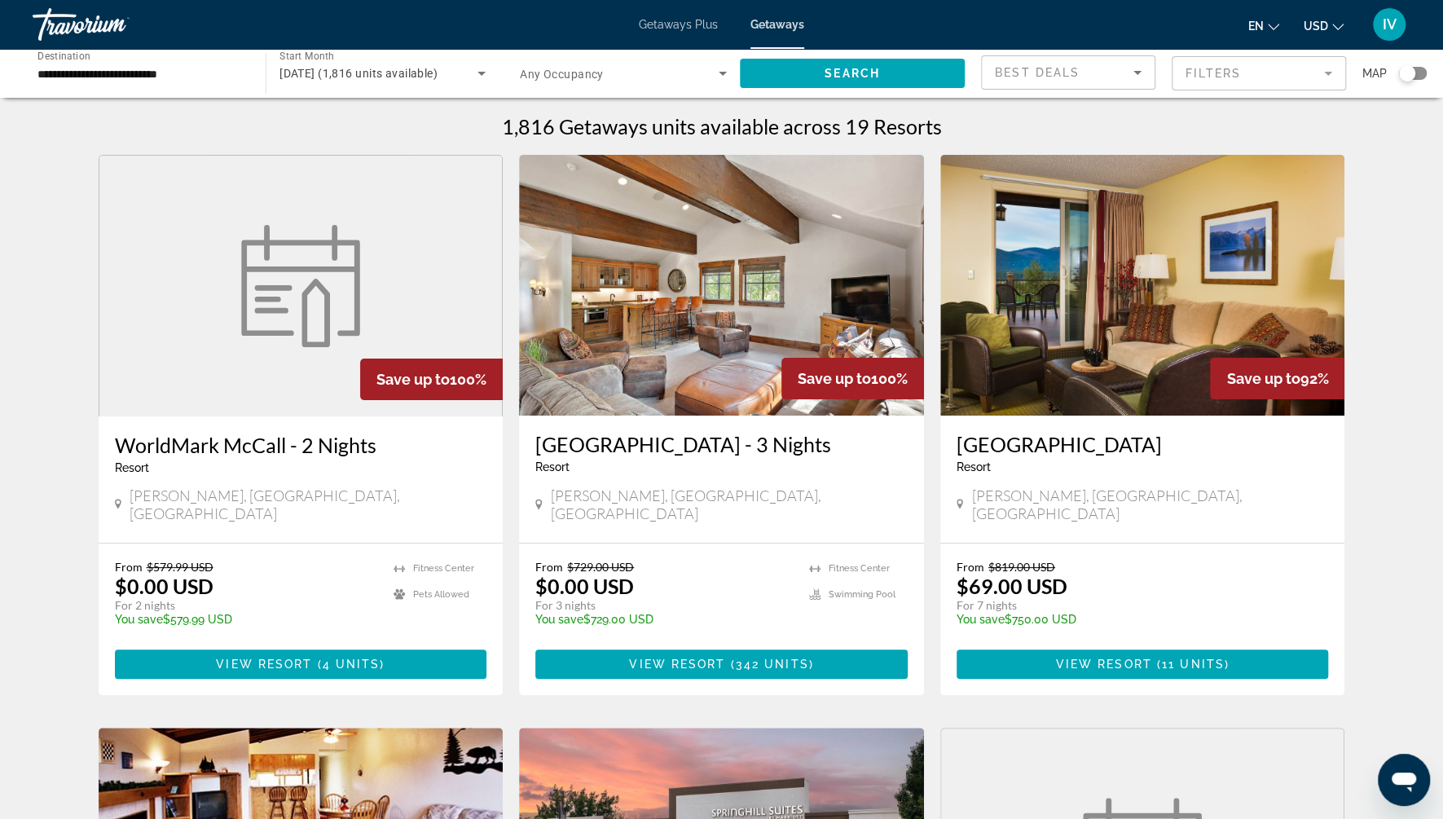
click at [1238, 77] on mat-form-field "Filters" at bounding box center [1259, 73] width 174 height 34
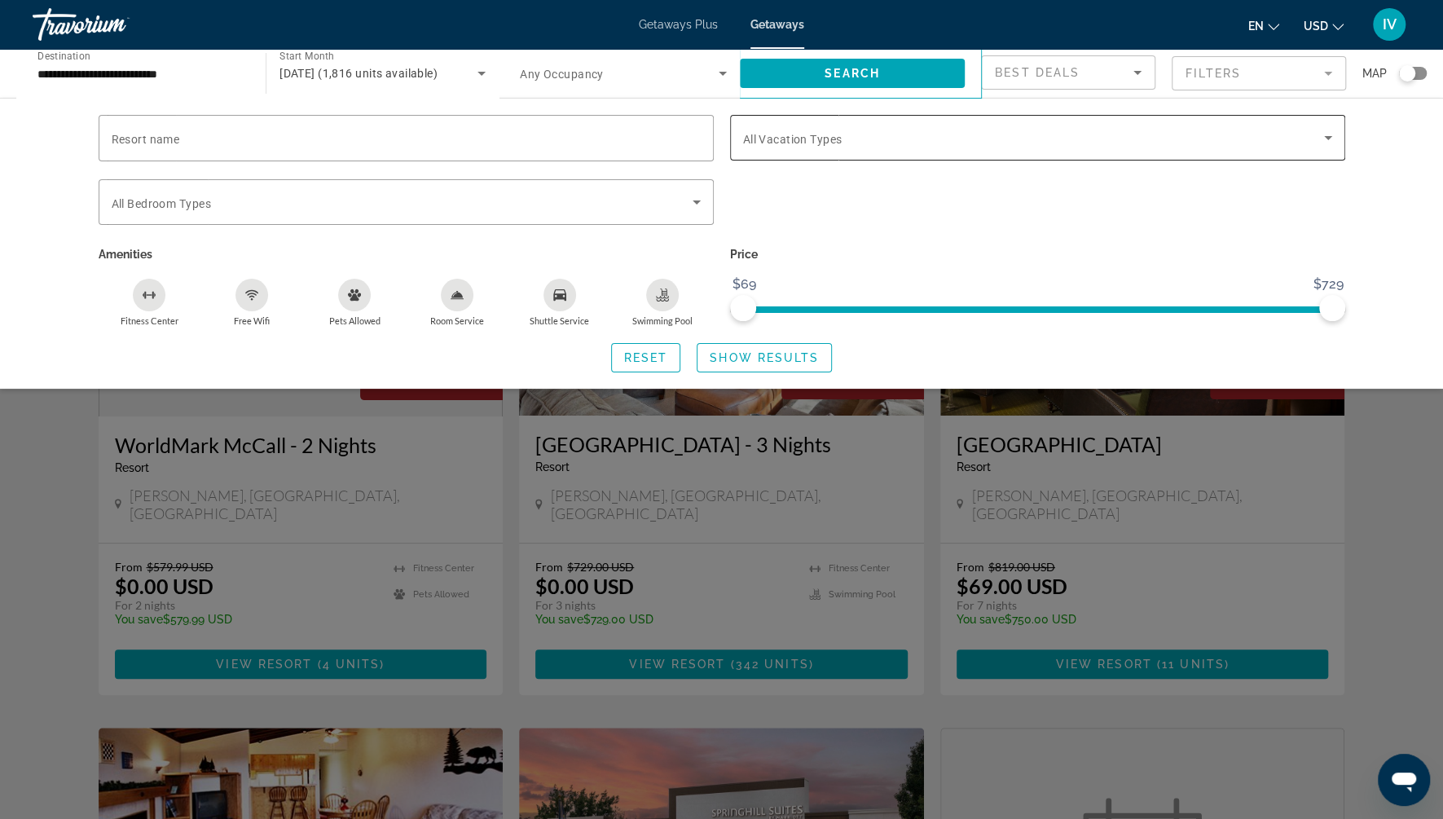
click at [896, 143] on span "Search widget" at bounding box center [1033, 138] width 581 height 20
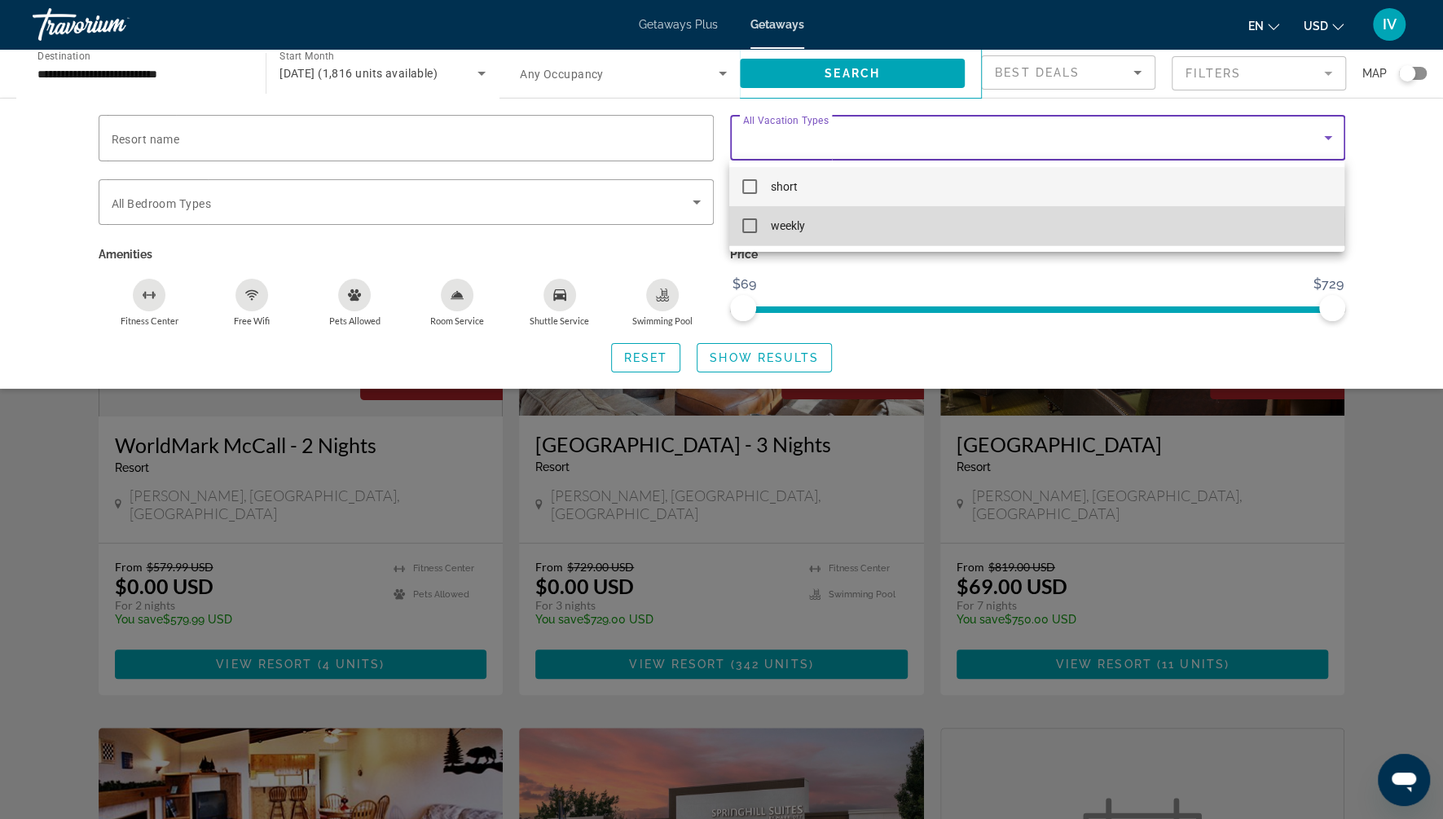
click at [772, 226] on span "weekly" at bounding box center [787, 226] width 34 height 20
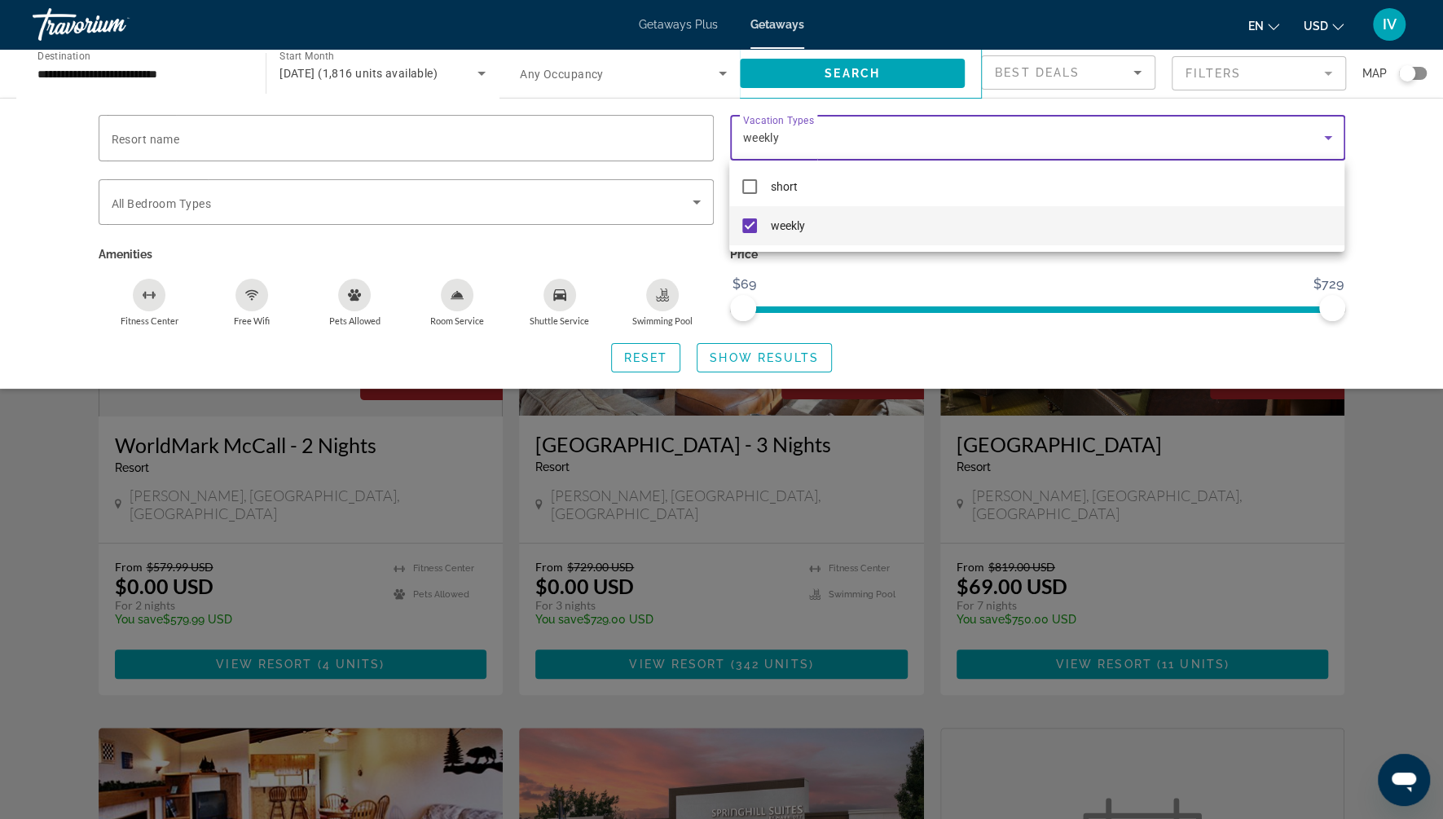
click at [776, 361] on div at bounding box center [721, 409] width 1443 height 819
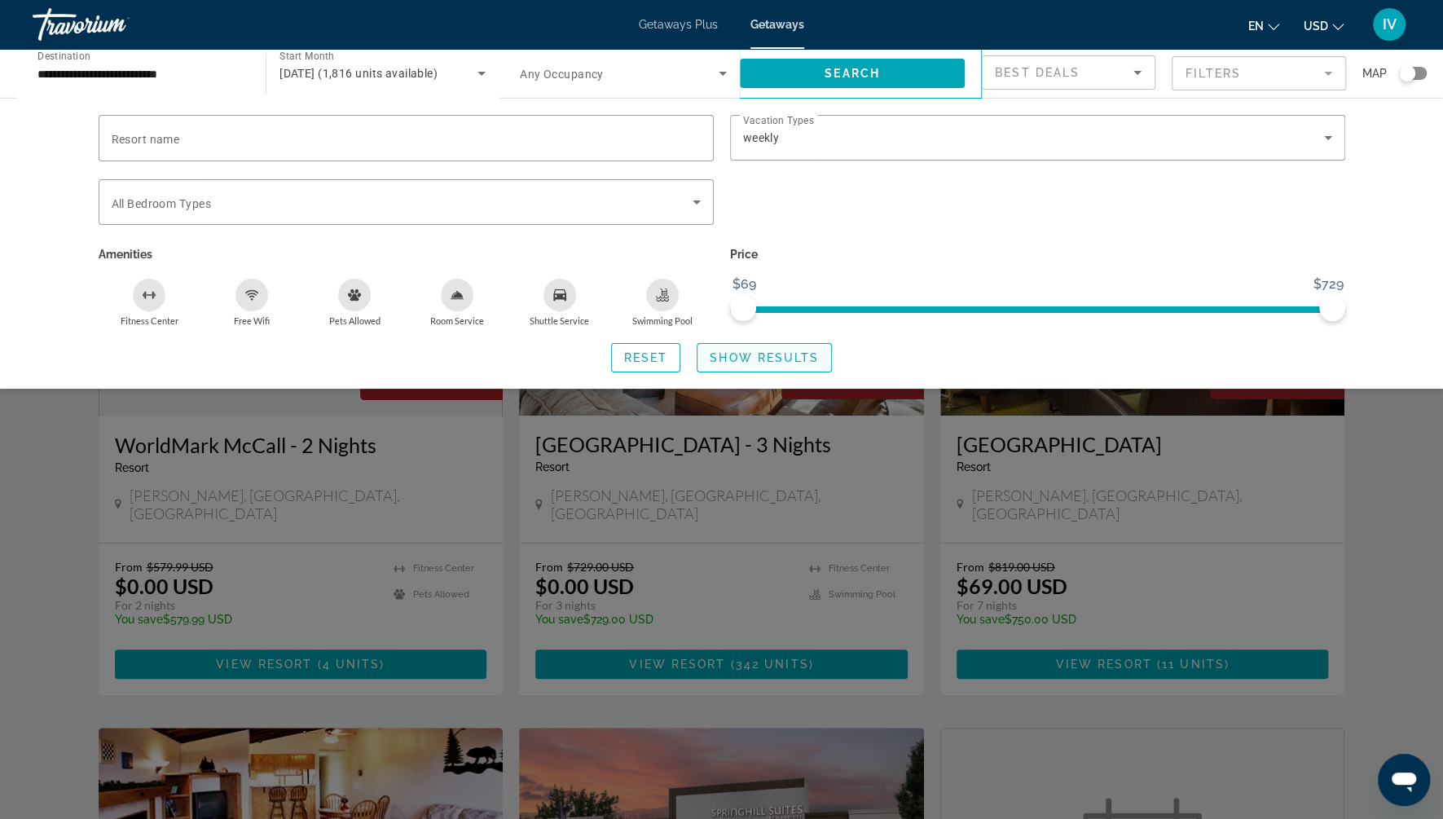
click at [778, 359] on span "Show Results" at bounding box center [764, 357] width 109 height 13
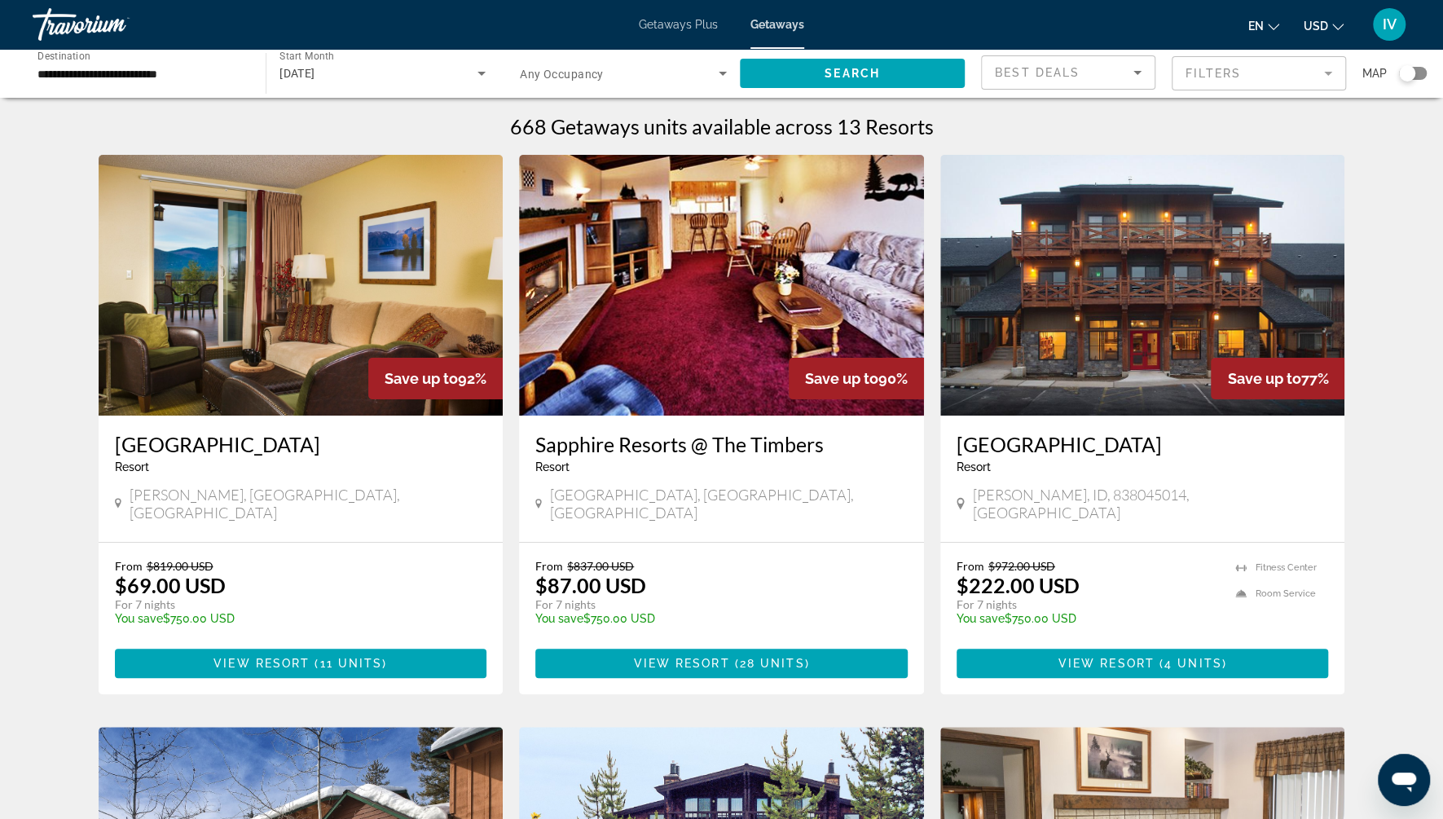
click at [322, 256] on img "Main content" at bounding box center [301, 285] width 405 height 261
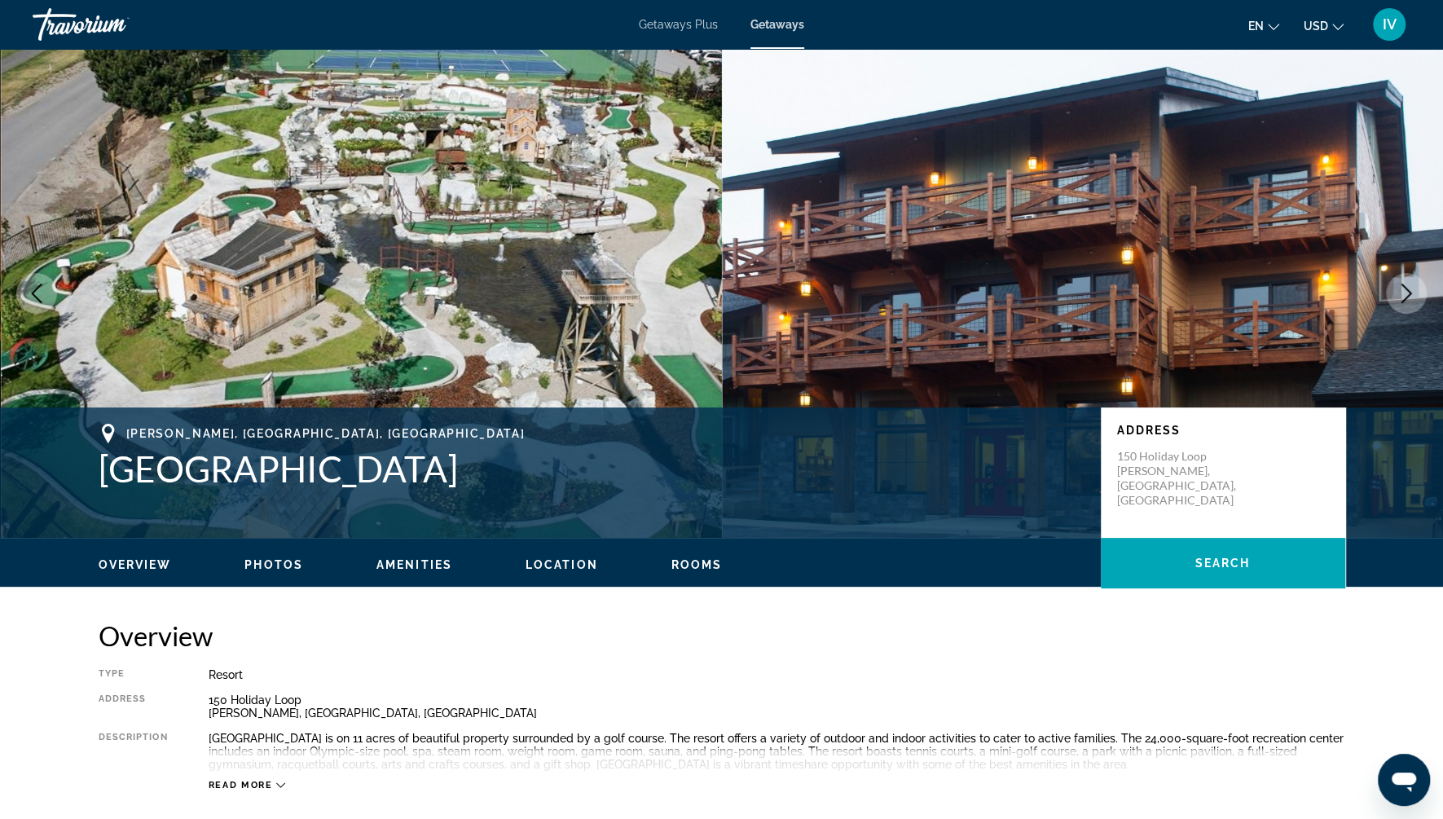
click at [1405, 306] on button "Next image" at bounding box center [1406, 293] width 41 height 41
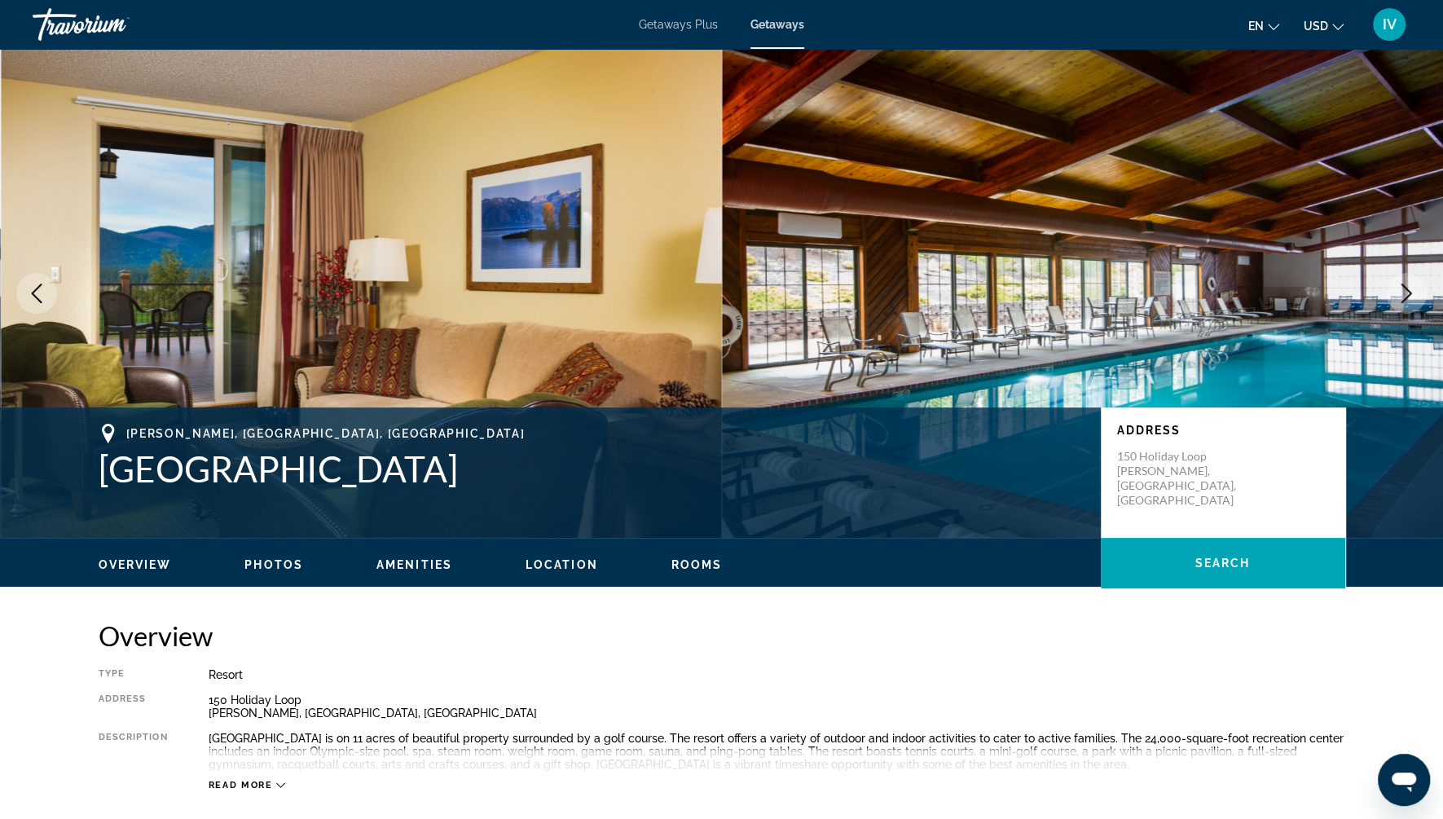
click at [1405, 306] on button "Next image" at bounding box center [1406, 293] width 41 height 41
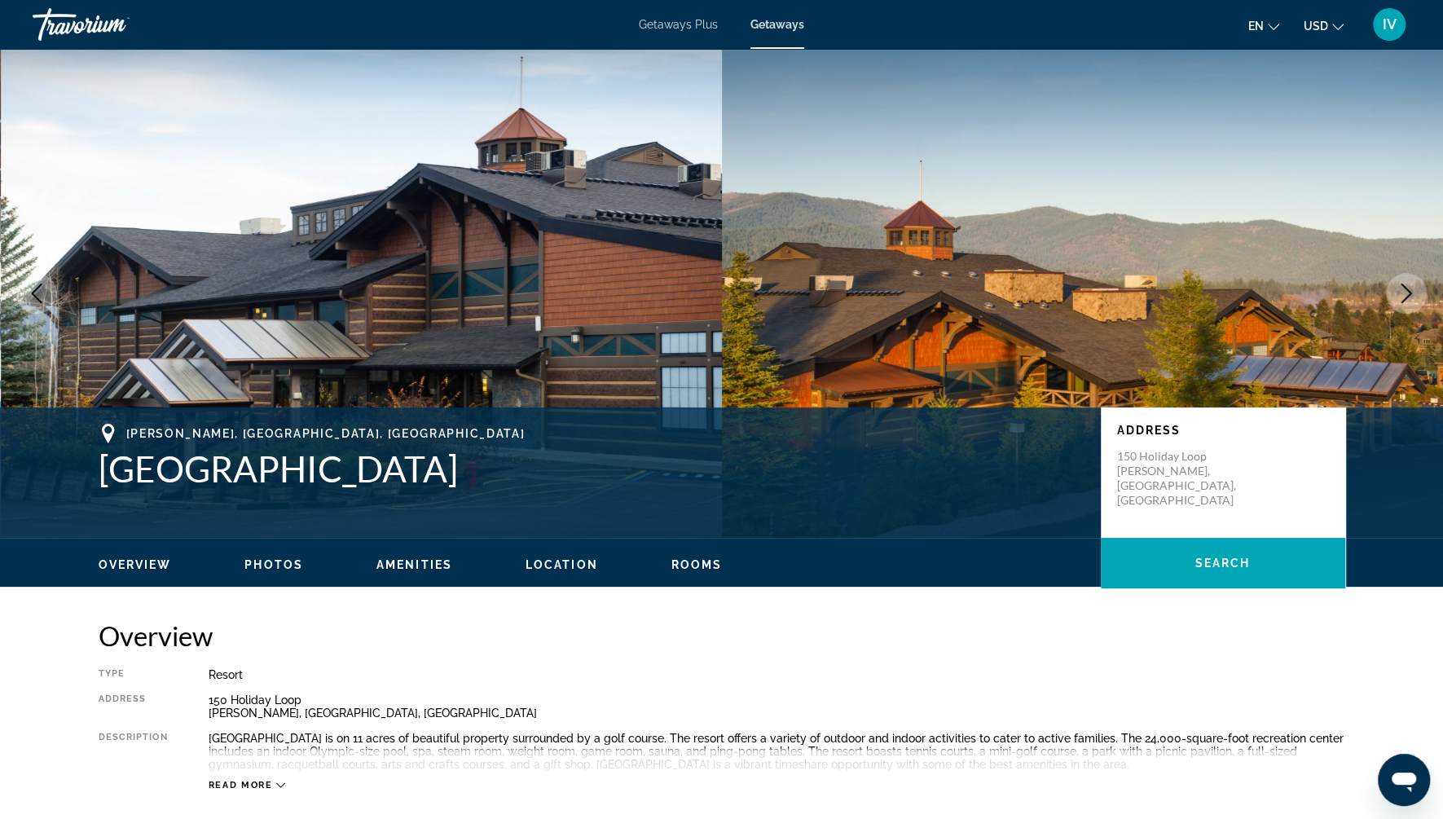
click at [1405, 306] on button "Next image" at bounding box center [1406, 293] width 41 height 41
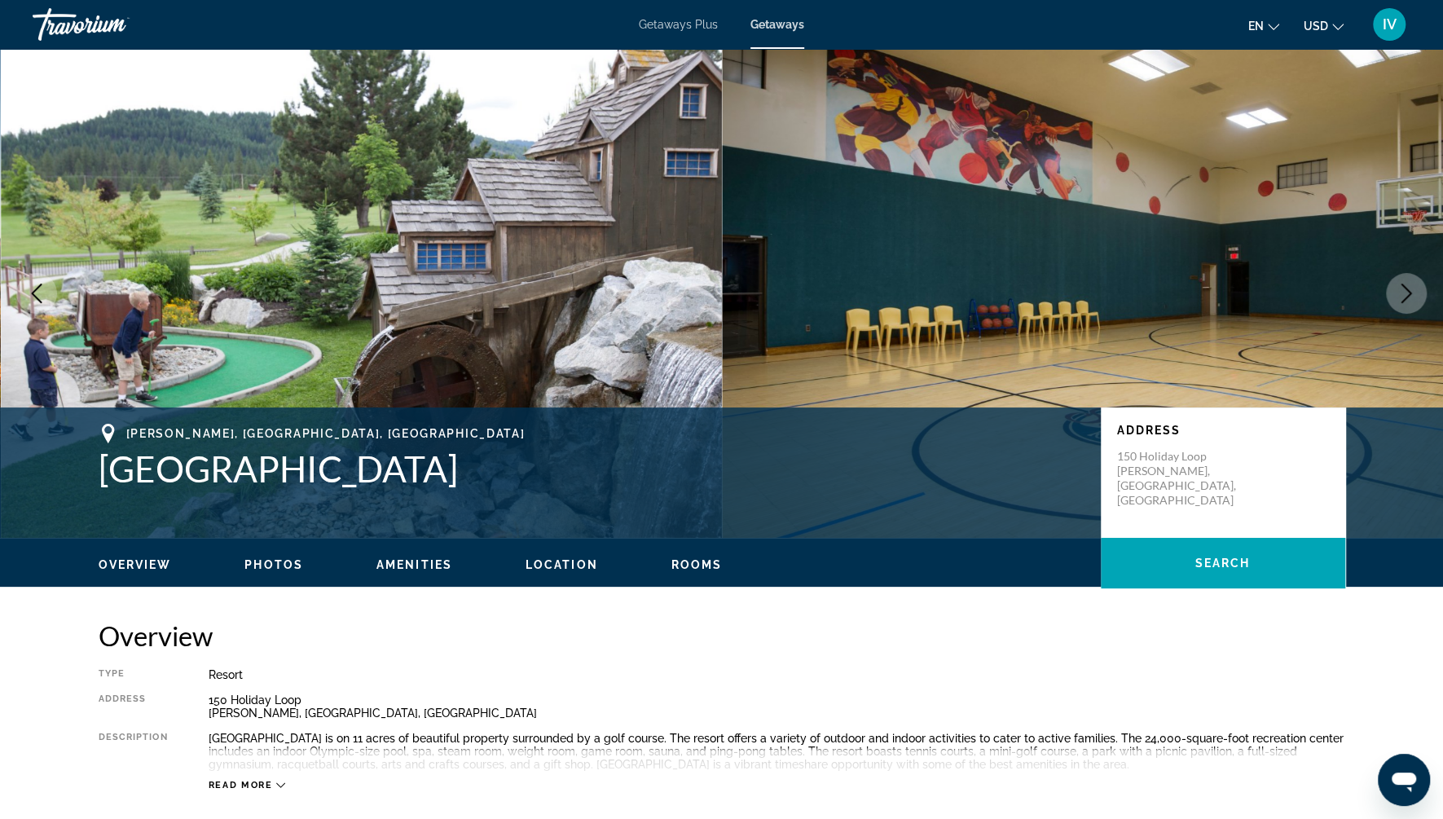
click at [1405, 306] on button "Next image" at bounding box center [1406, 293] width 41 height 41
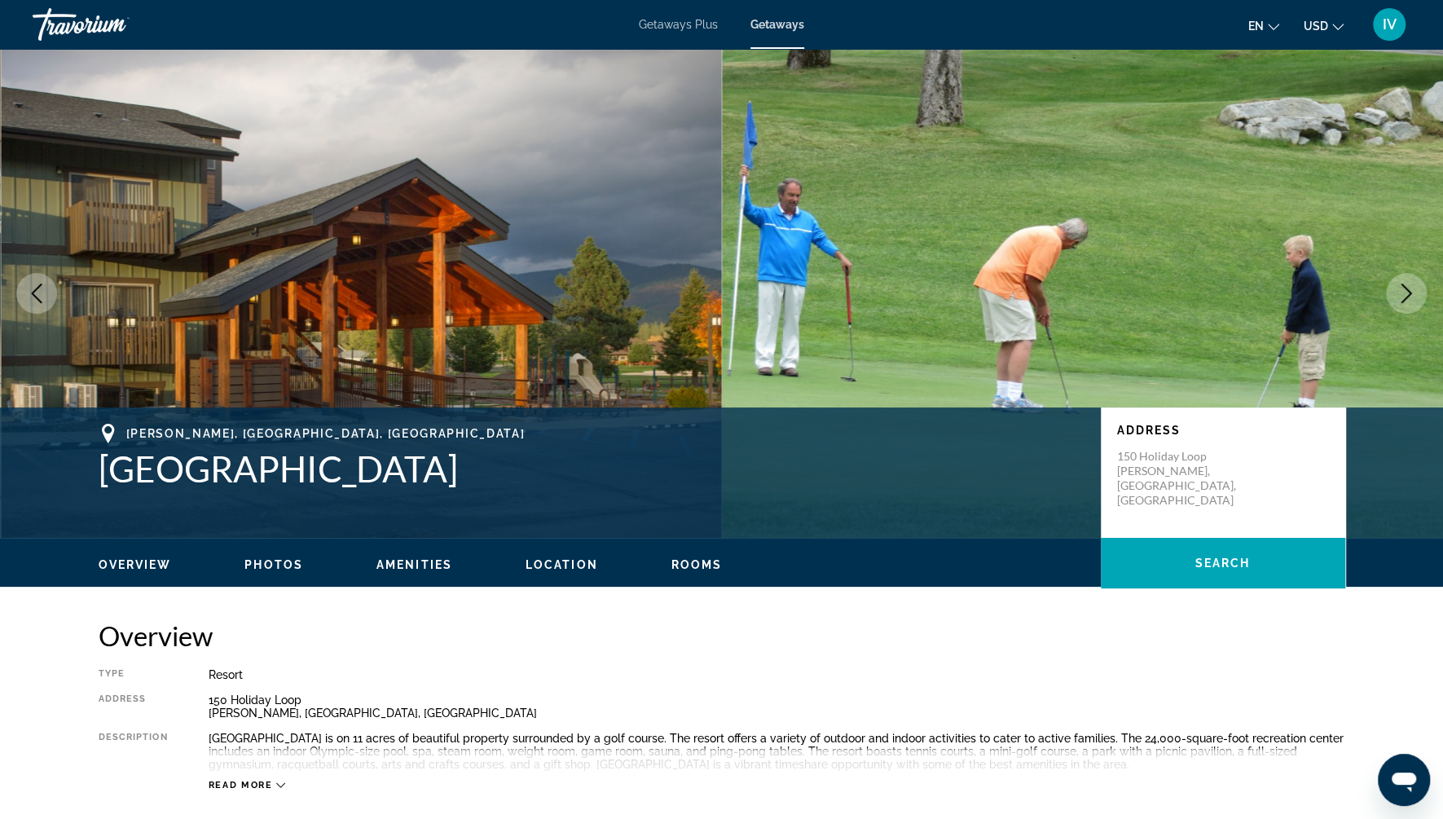
click at [1405, 306] on button "Next image" at bounding box center [1406, 293] width 41 height 41
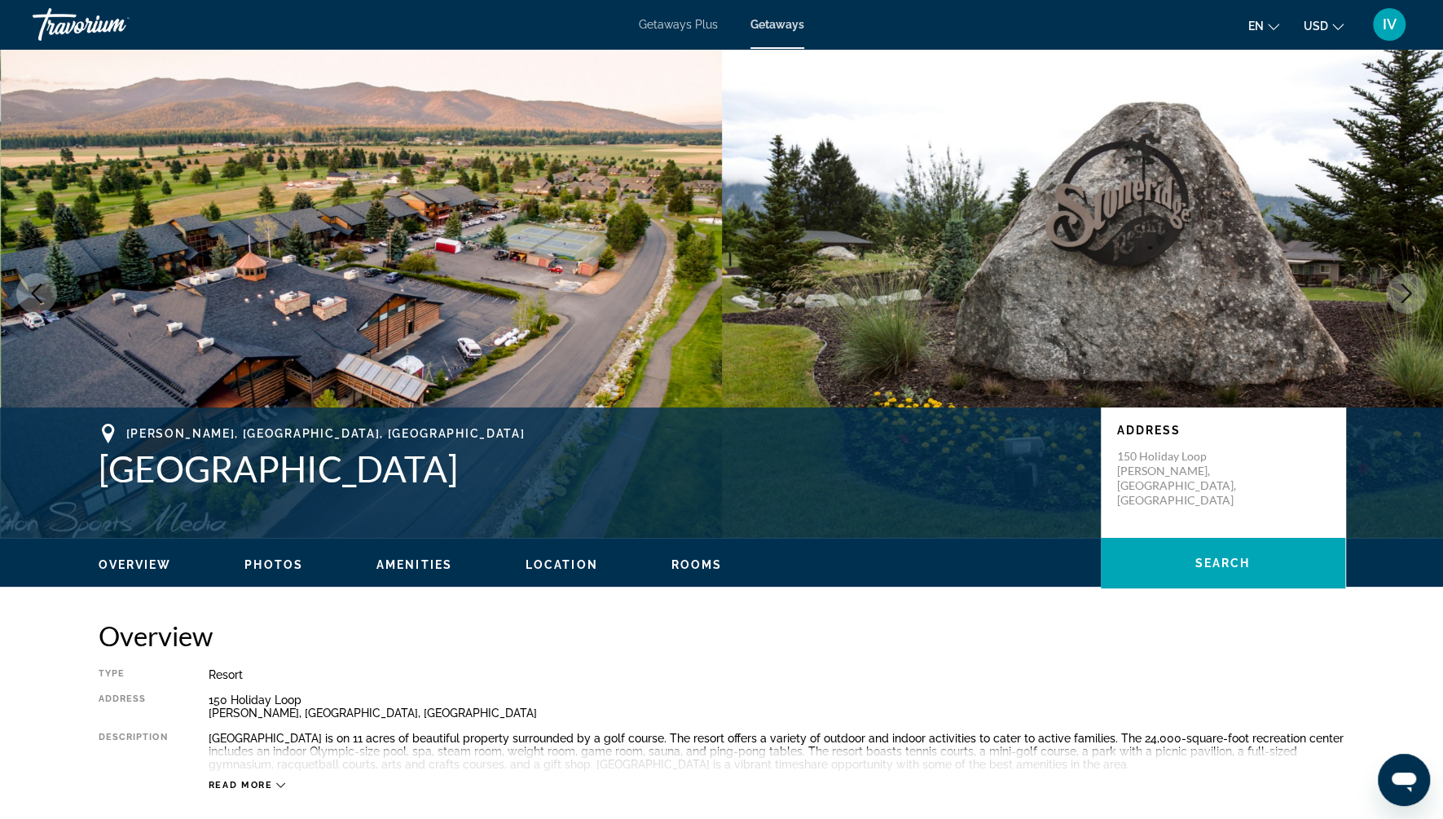
click at [1405, 306] on button "Next image" at bounding box center [1406, 293] width 41 height 41
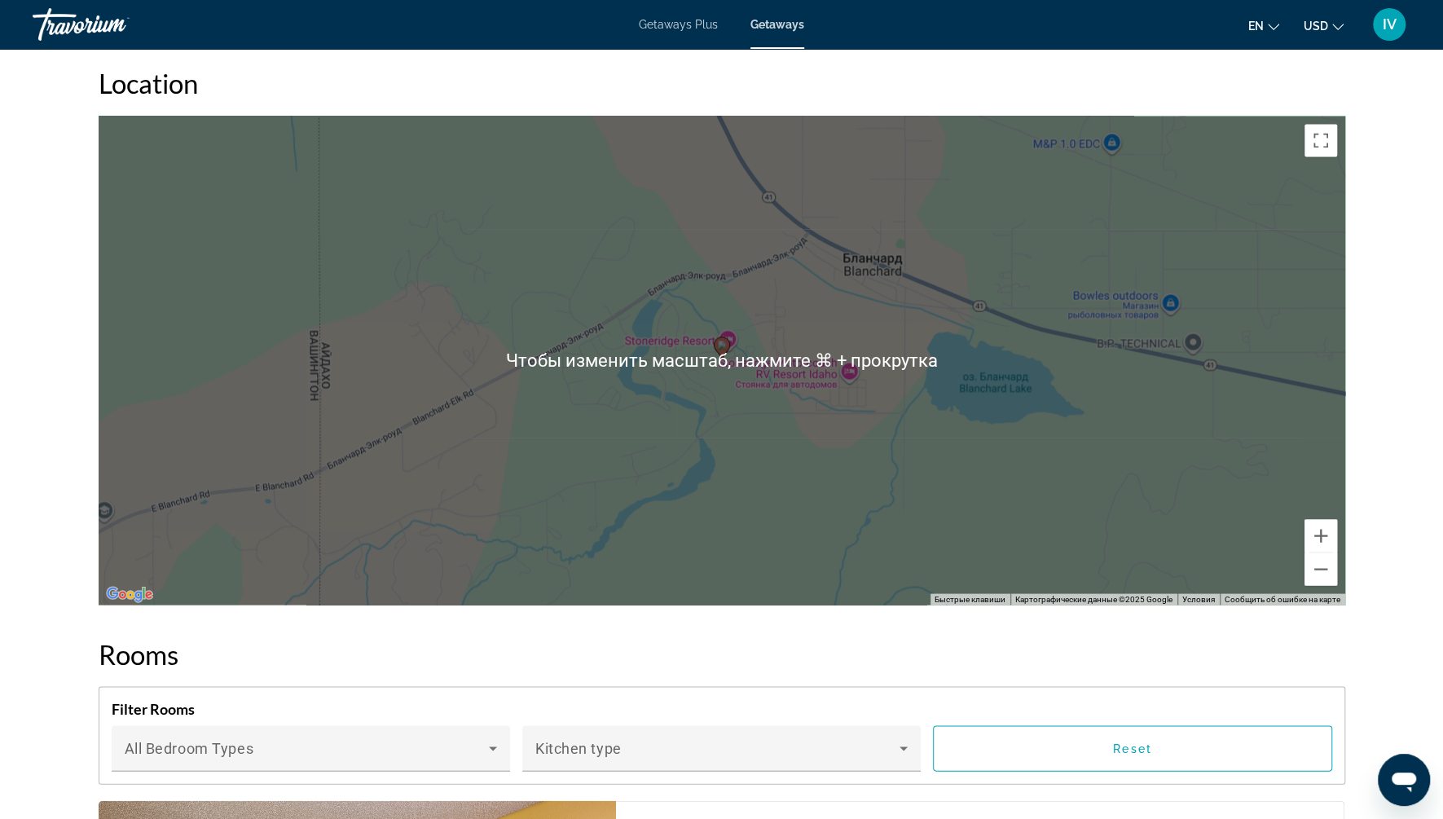
scroll to position [1937, 0]
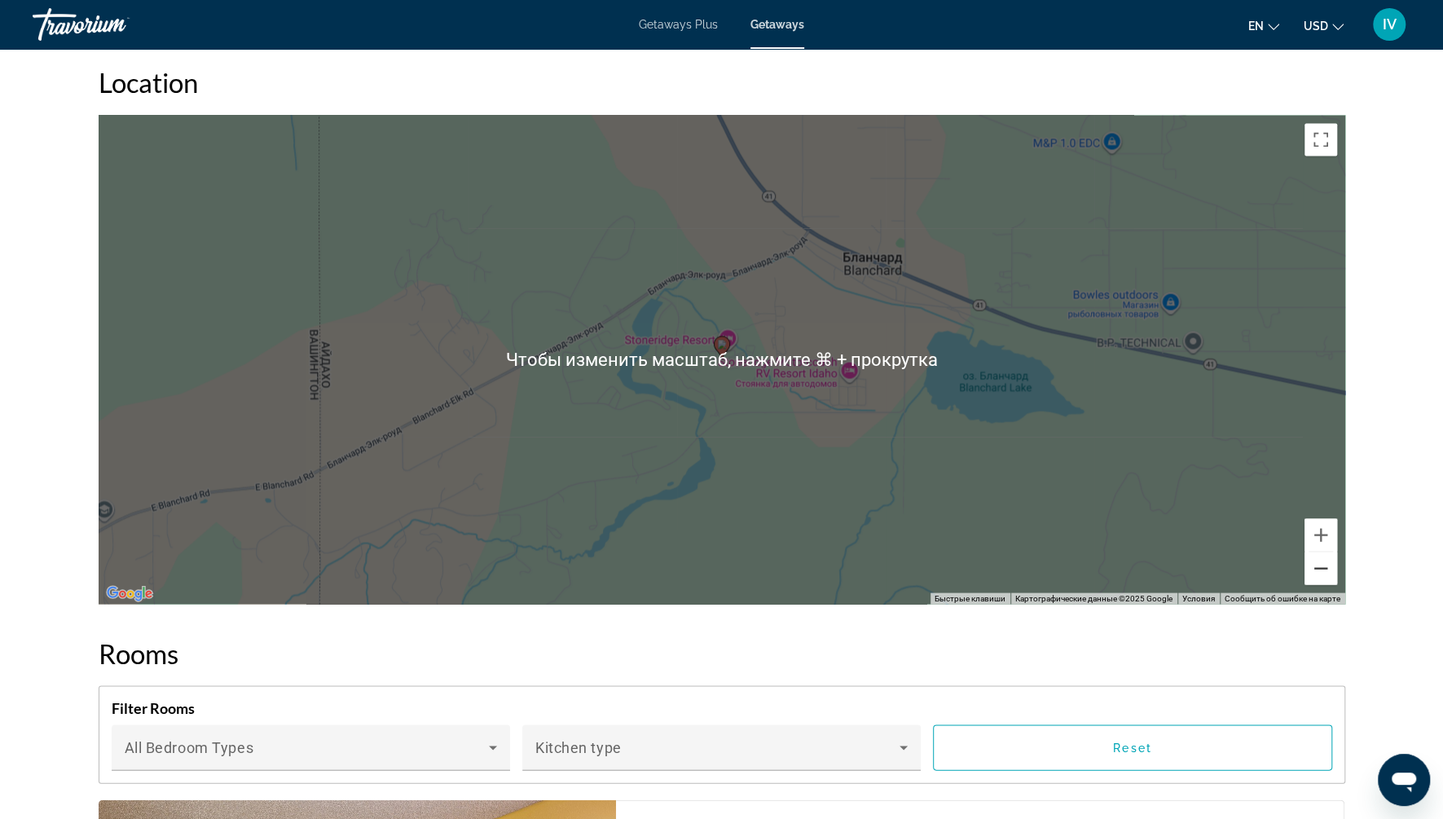
click at [1325, 560] on button "Уменьшить" at bounding box center [1320, 568] width 33 height 33
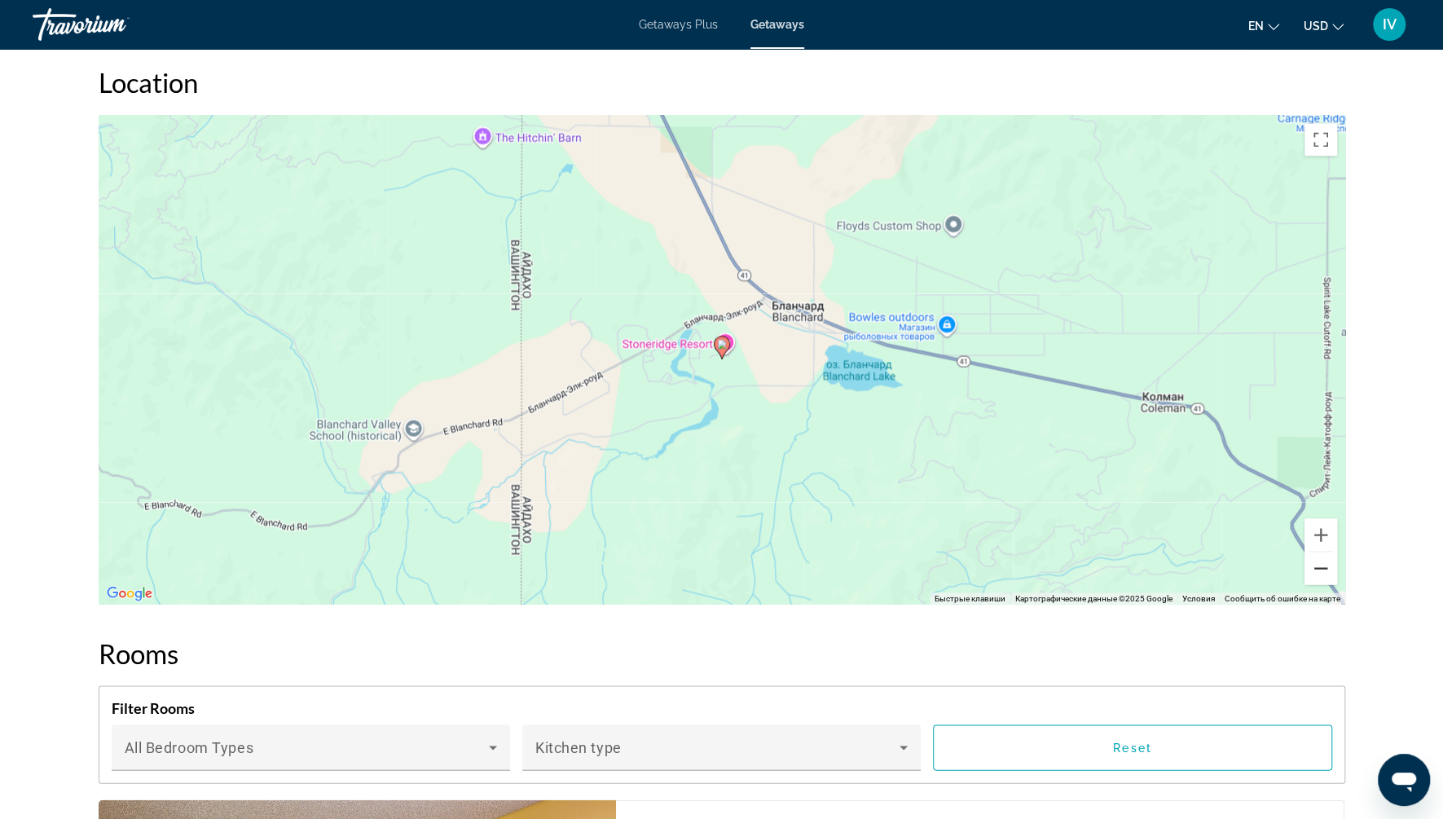
click at [1322, 555] on button "Уменьшить" at bounding box center [1320, 568] width 33 height 33
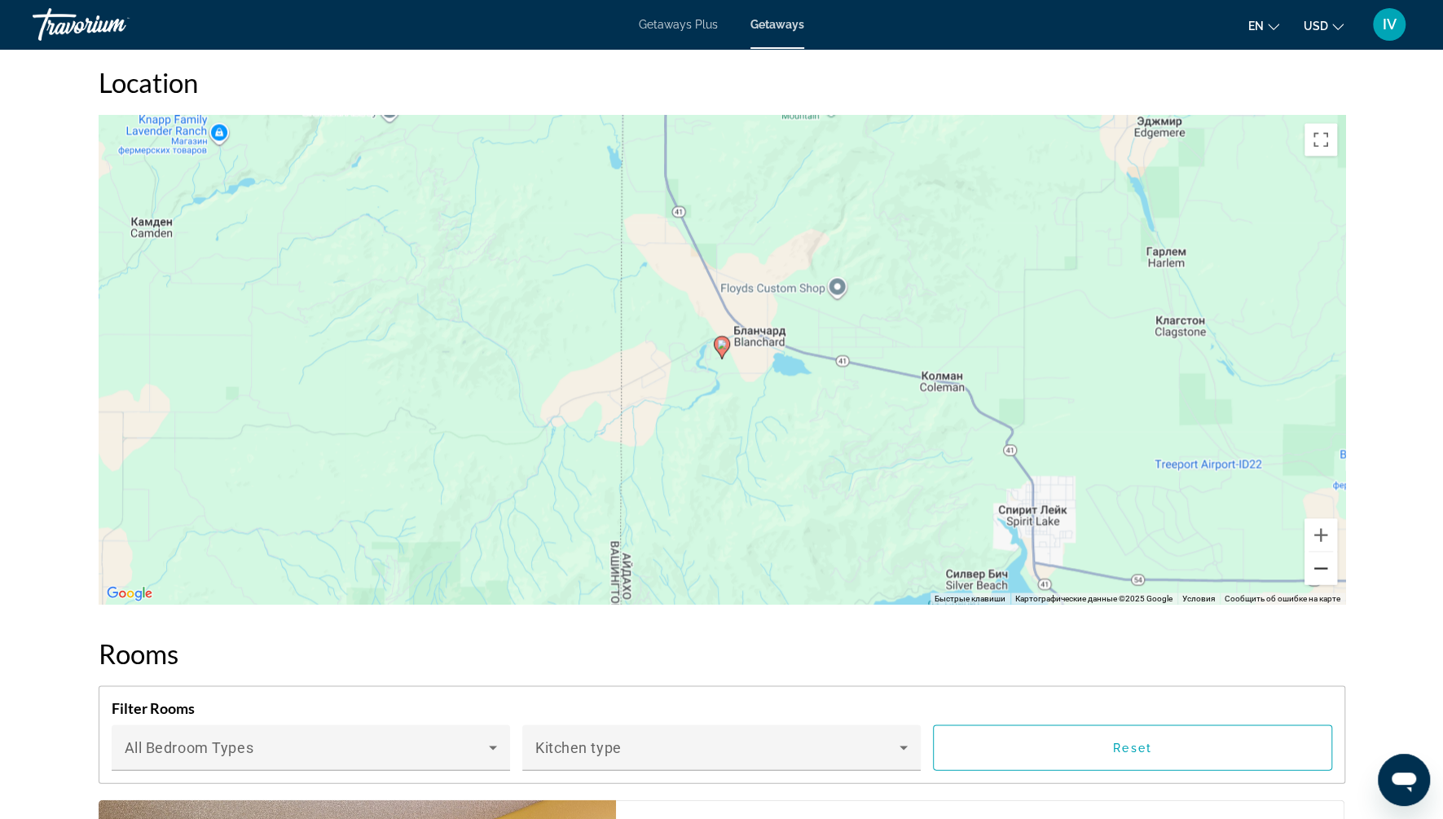
click at [1321, 555] on button "Уменьшить" at bounding box center [1320, 568] width 33 height 33
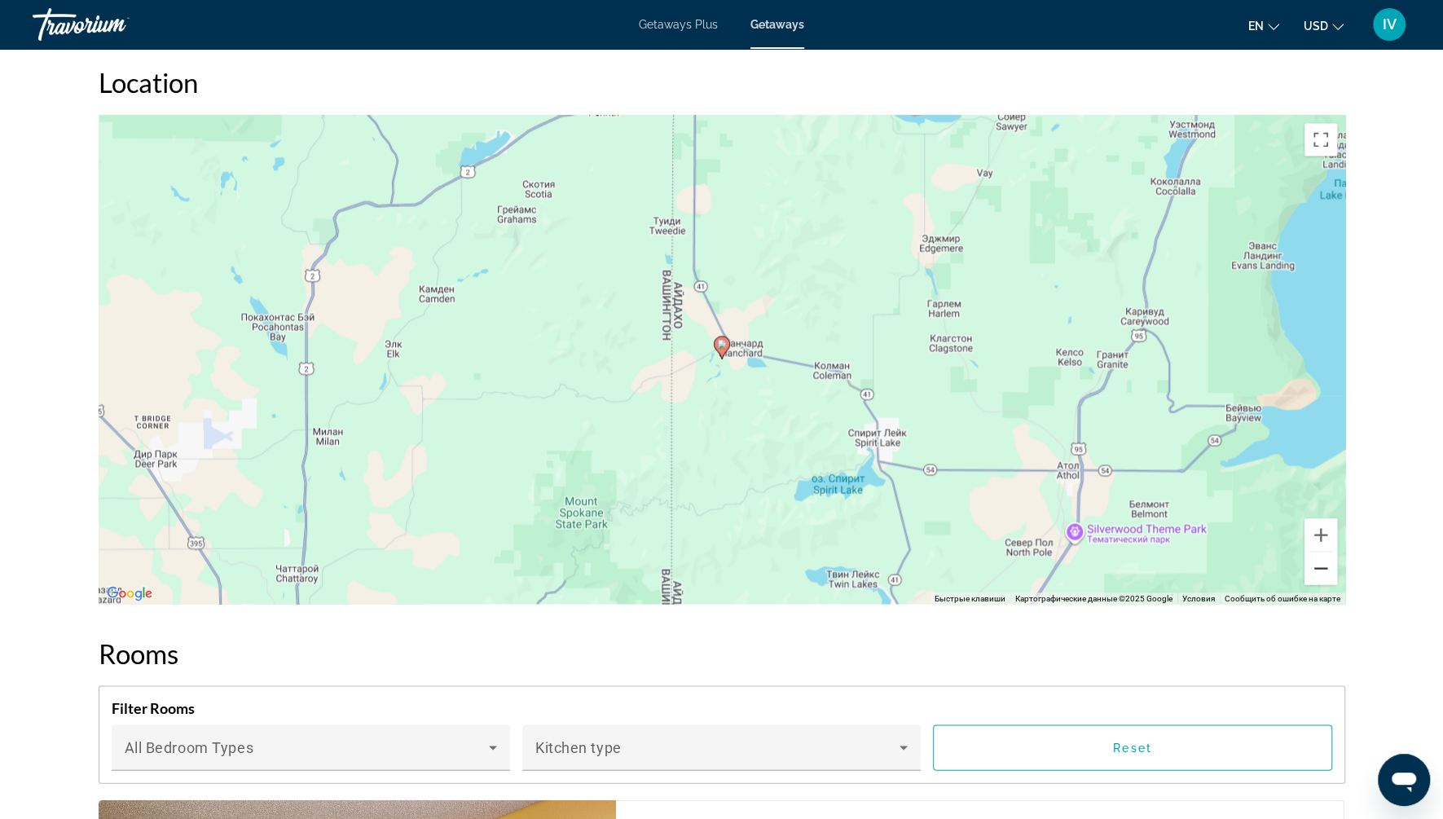
click at [1321, 555] on button "Уменьшить" at bounding box center [1320, 568] width 33 height 33
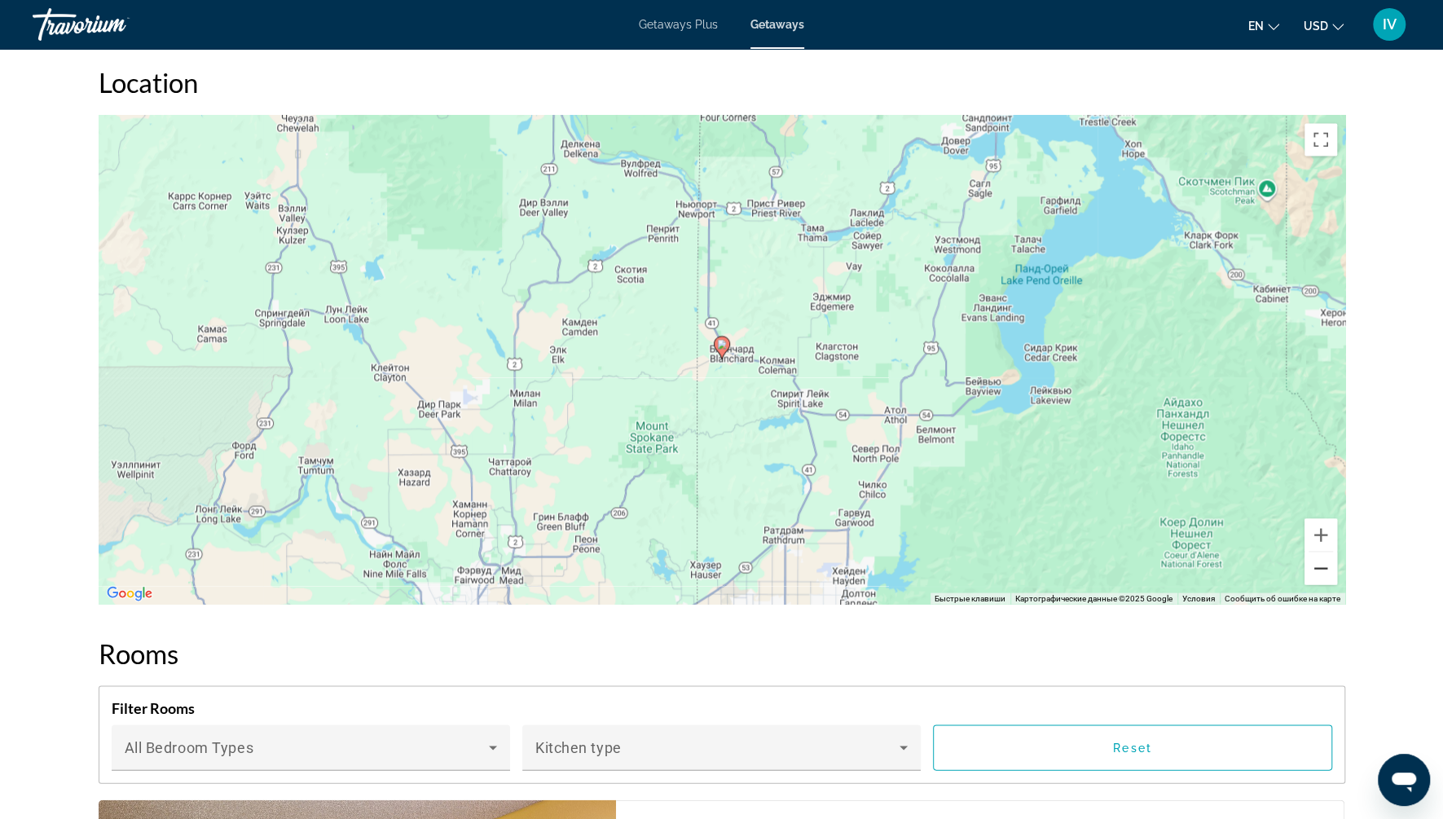
click at [1321, 555] on button "Уменьшить" at bounding box center [1320, 568] width 33 height 33
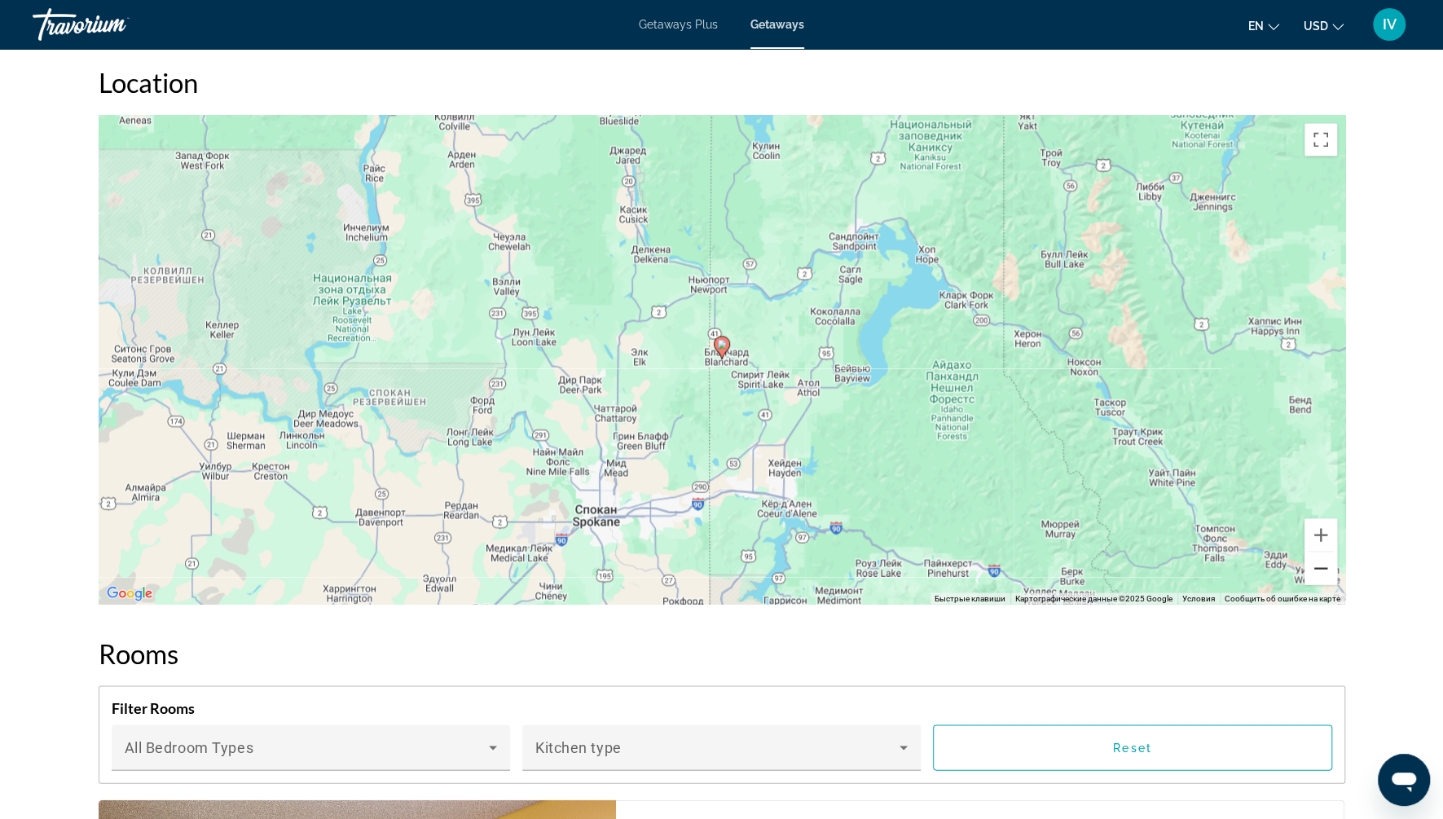
click at [1321, 555] on button "Уменьшить" at bounding box center [1320, 568] width 33 height 33
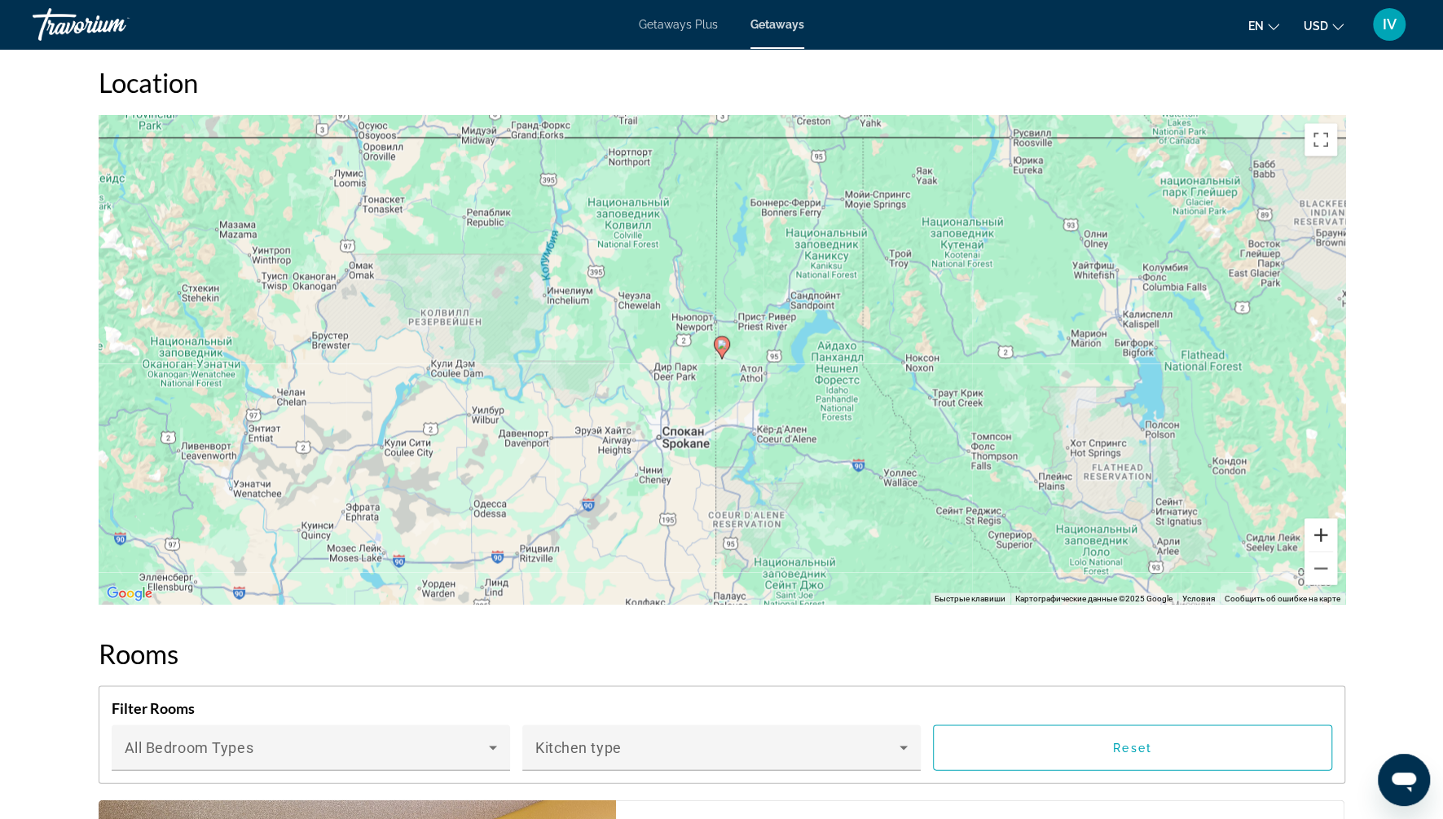
click at [1326, 521] on button "Увеличить" at bounding box center [1320, 534] width 33 height 33
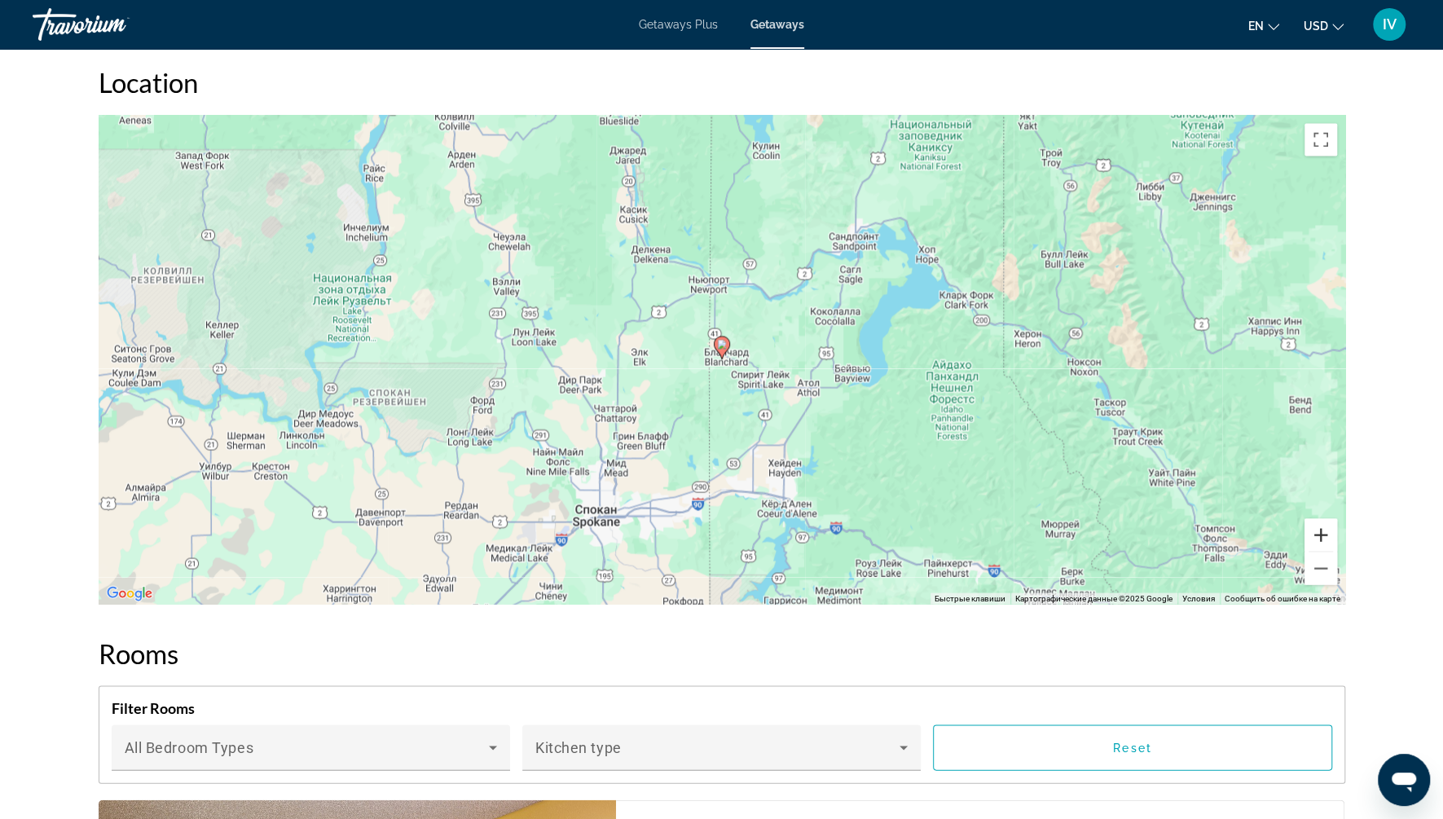
click at [1325, 521] on button "Увеличить" at bounding box center [1320, 534] width 33 height 33
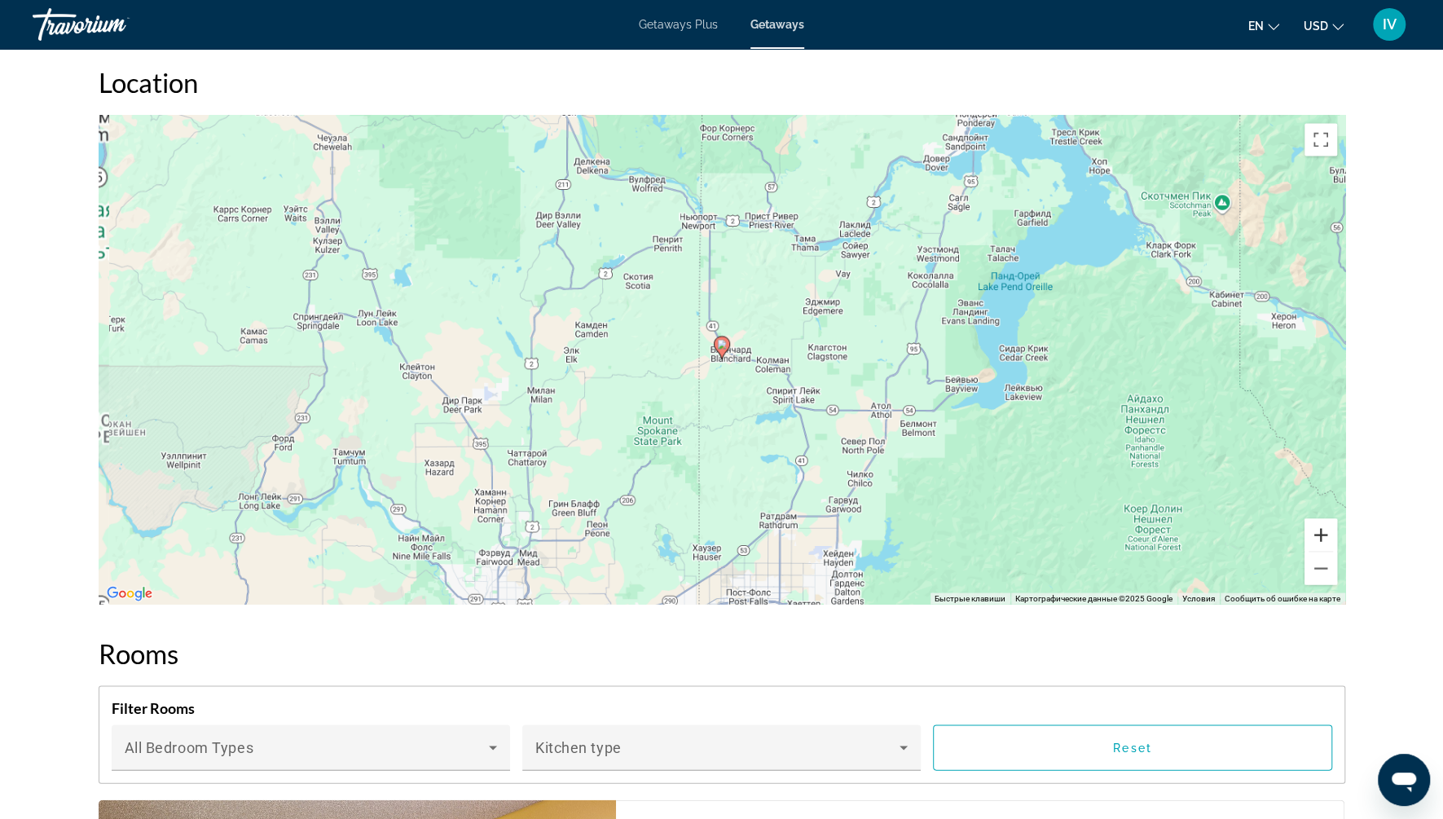
click at [1325, 521] on button "Увеличить" at bounding box center [1320, 534] width 33 height 33
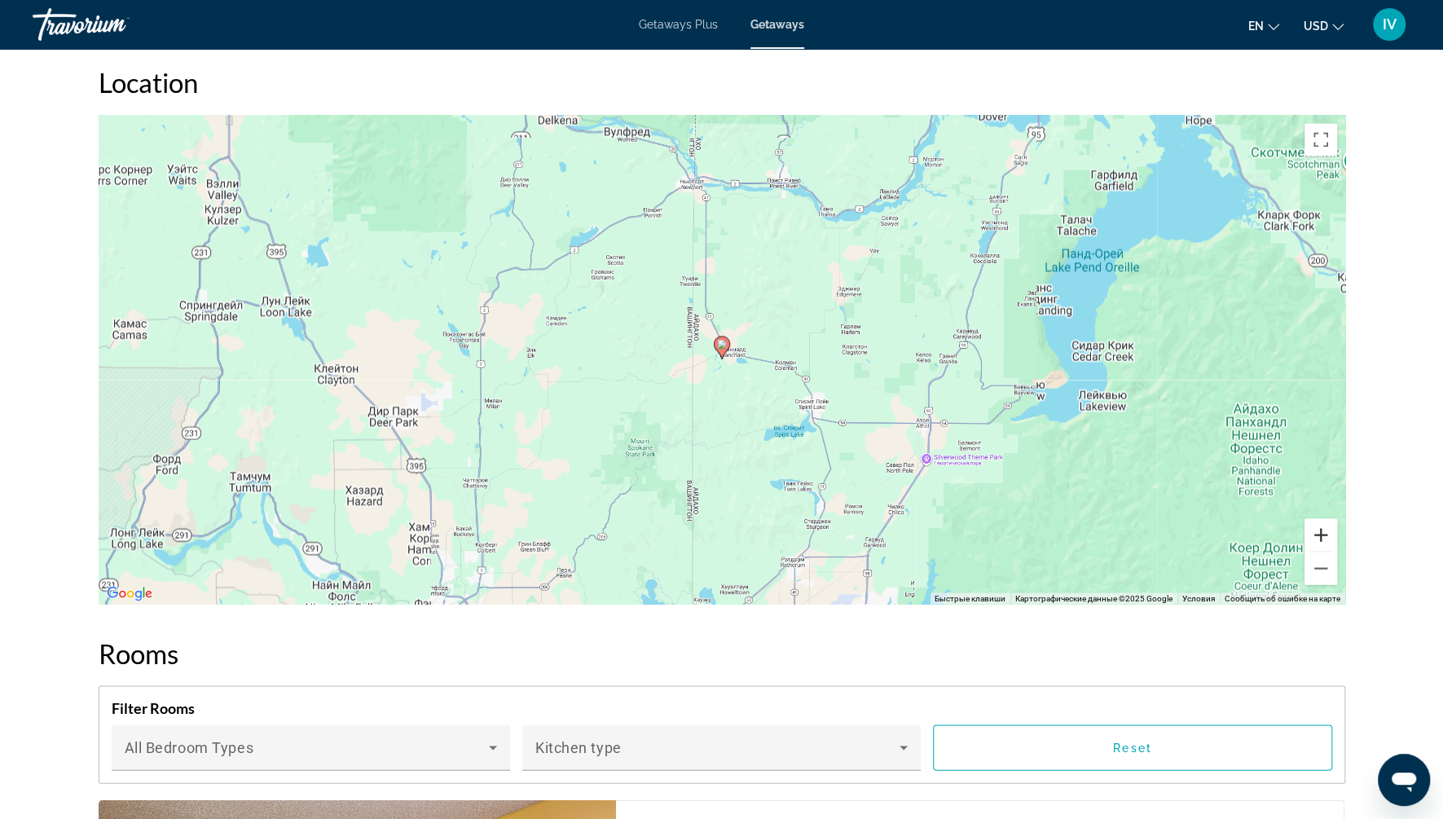
click at [1325, 521] on button "Увеличить" at bounding box center [1320, 534] width 33 height 33
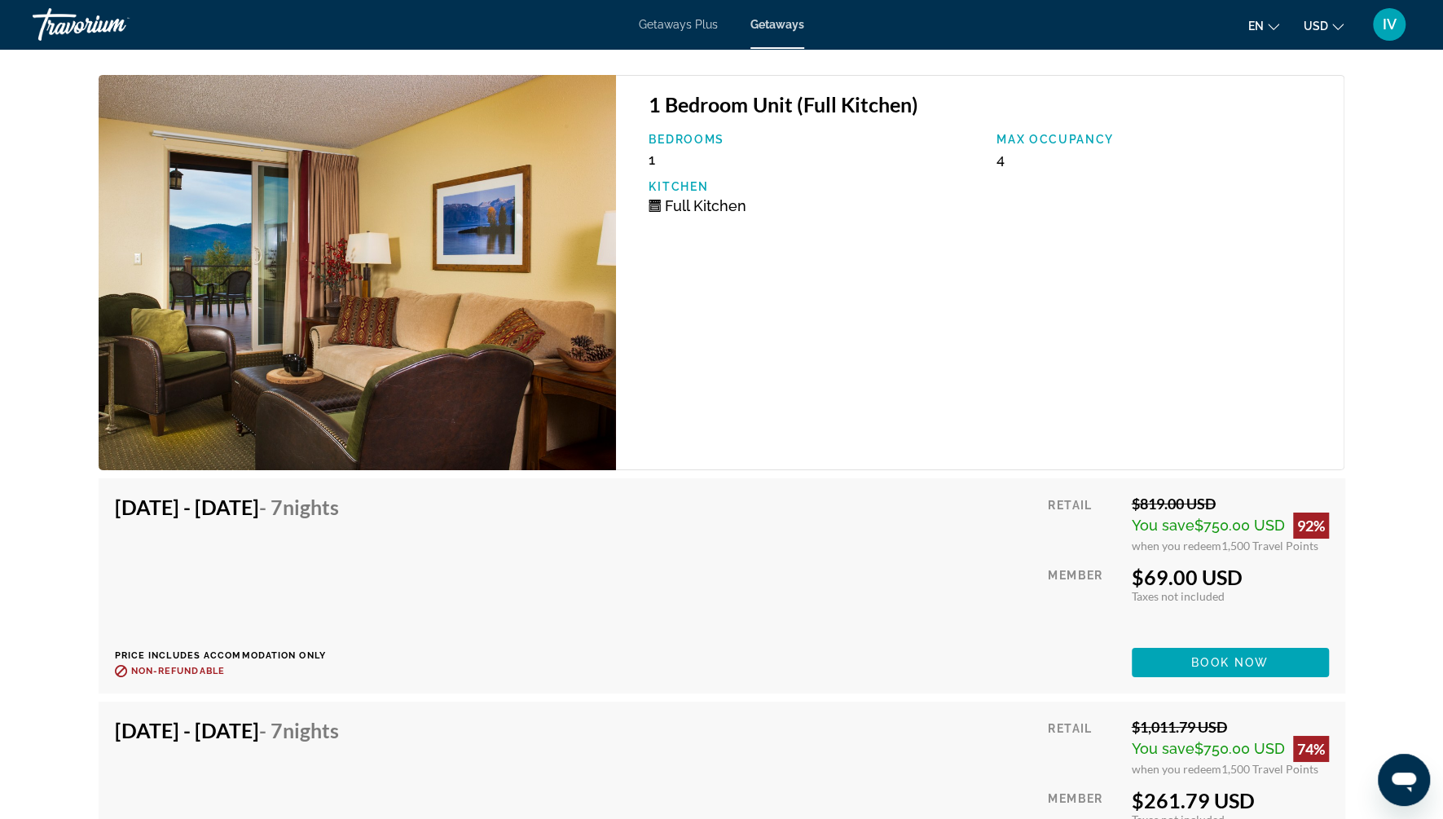
scroll to position [3777, 0]
